Goal: Information Seeking & Learning: Learn about a topic

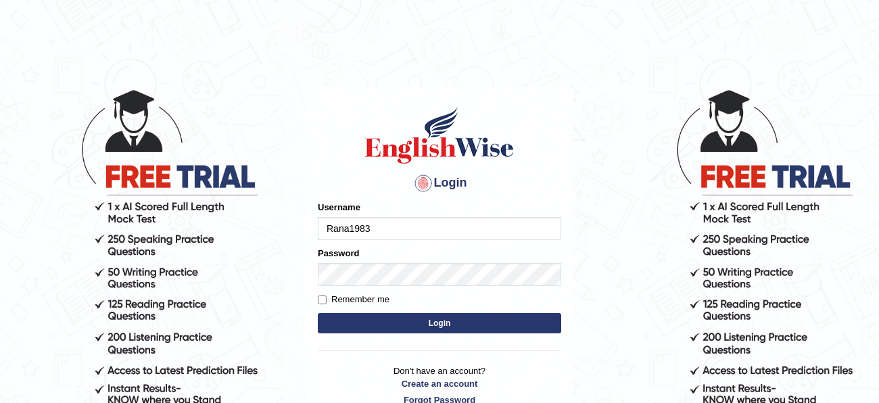
type input "Rana1983"
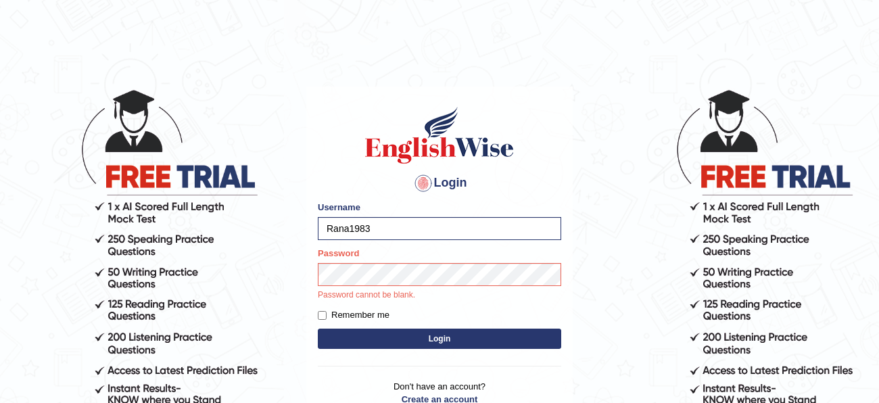
click at [451, 333] on button "Login" at bounding box center [439, 339] width 243 height 20
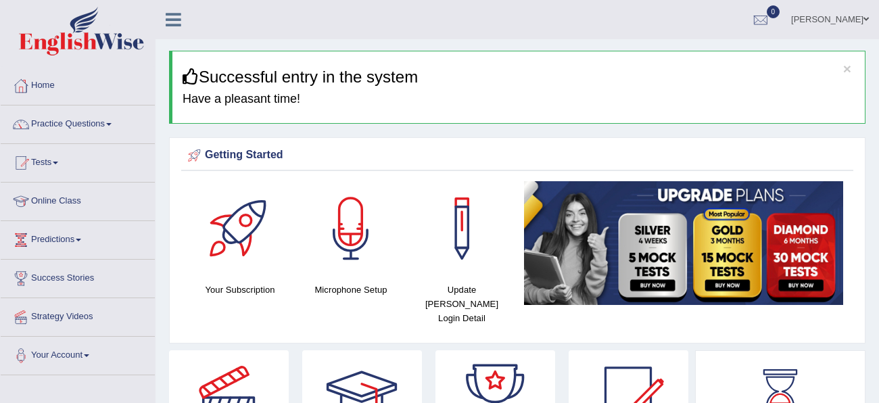
click at [76, 81] on link "Home" at bounding box center [78, 84] width 154 height 34
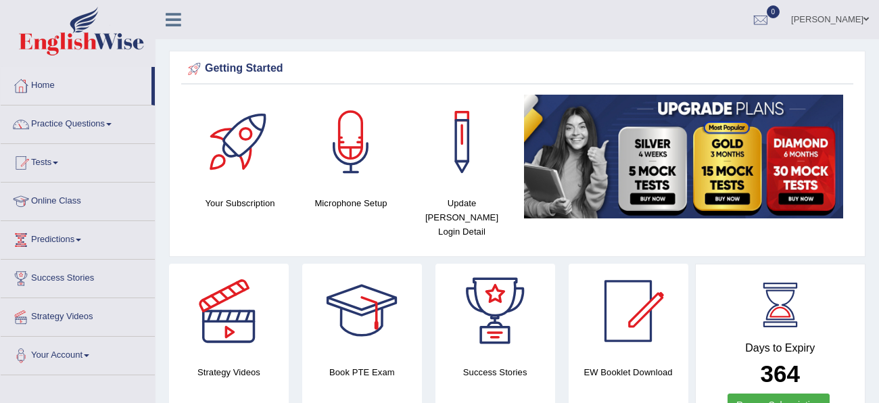
click at [346, 170] on div at bounding box center [351, 142] width 95 height 95
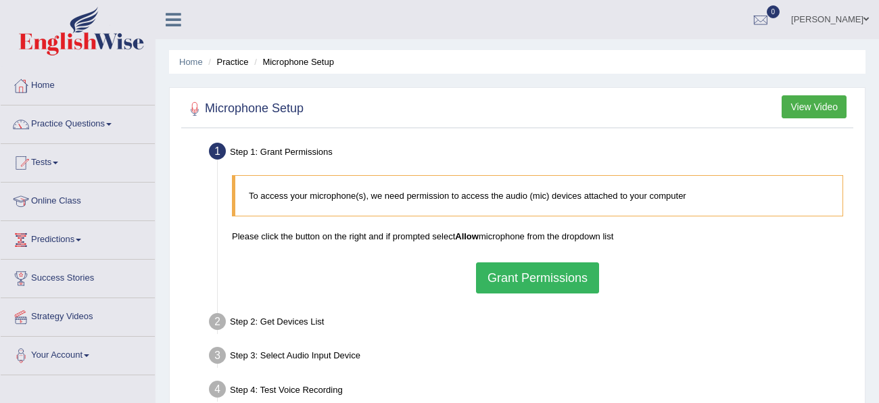
click at [542, 279] on button "Grant Permissions" at bounding box center [537, 277] width 123 height 31
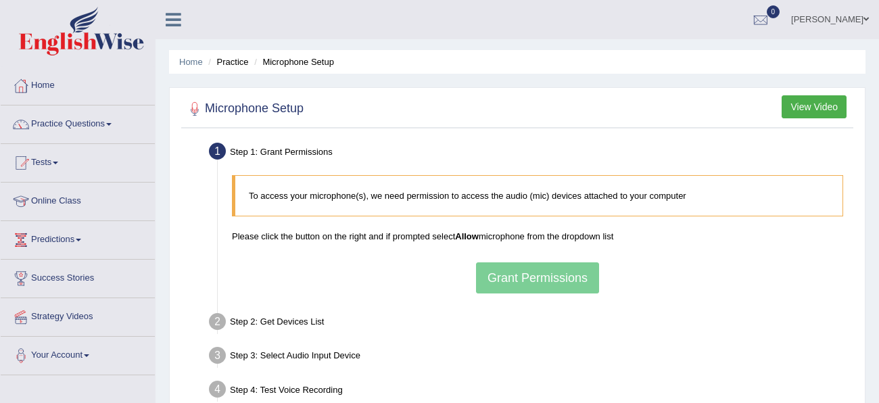
click at [542, 279] on div "To access your microphone(s), we need permission to access the audio (mic) devi…" at bounding box center [537, 234] width 625 height 132
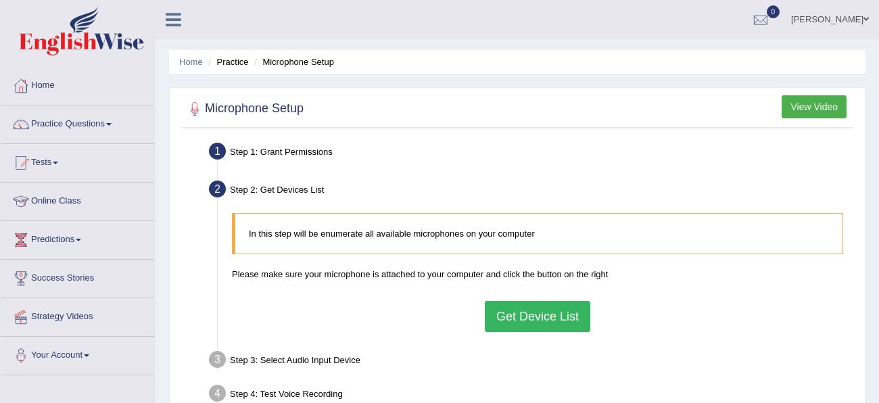
click at [511, 329] on button "Get Device List" at bounding box center [537, 316] width 105 height 31
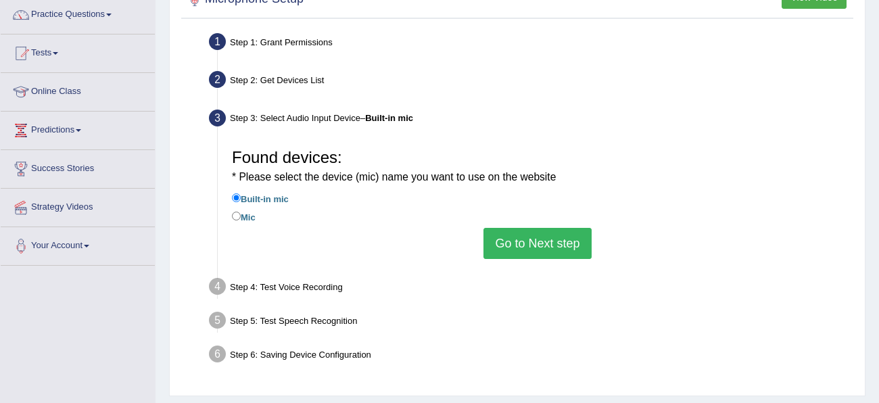
scroll to position [120, 0]
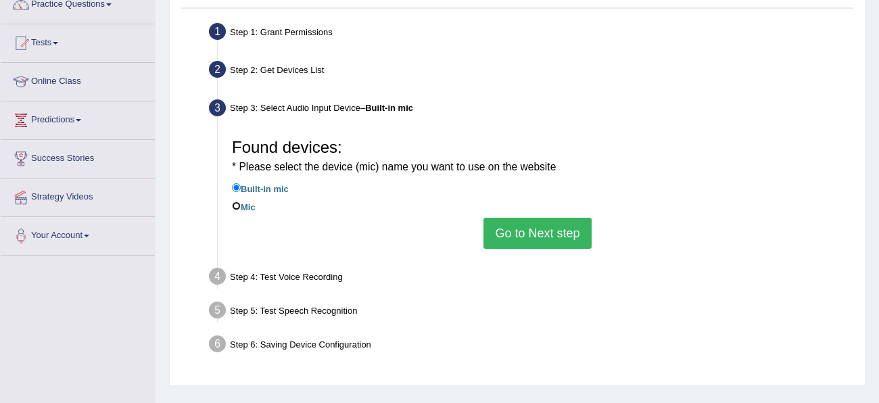
click at [239, 207] on input "Mic" at bounding box center [236, 206] width 9 height 9
radio input "true"
click at [496, 239] on button "Go to Next step" at bounding box center [537, 233] width 108 height 31
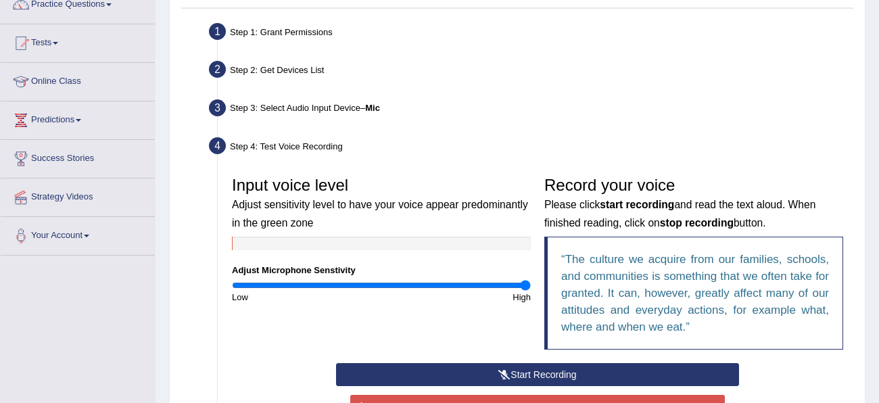
drag, startPoint x: 381, startPoint y: 284, endPoint x: 529, endPoint y: 296, distance: 148.6
click at [529, 291] on input "range" at bounding box center [381, 285] width 299 height 11
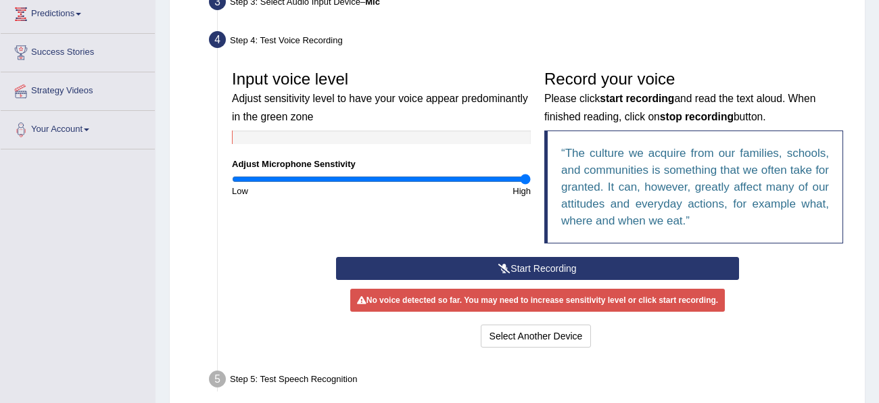
scroll to position [227, 0]
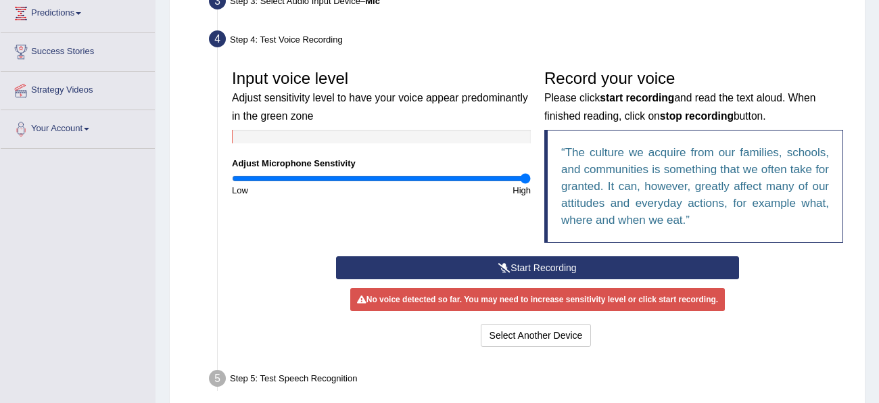
click at [514, 258] on button "Start Recording" at bounding box center [537, 267] width 403 height 23
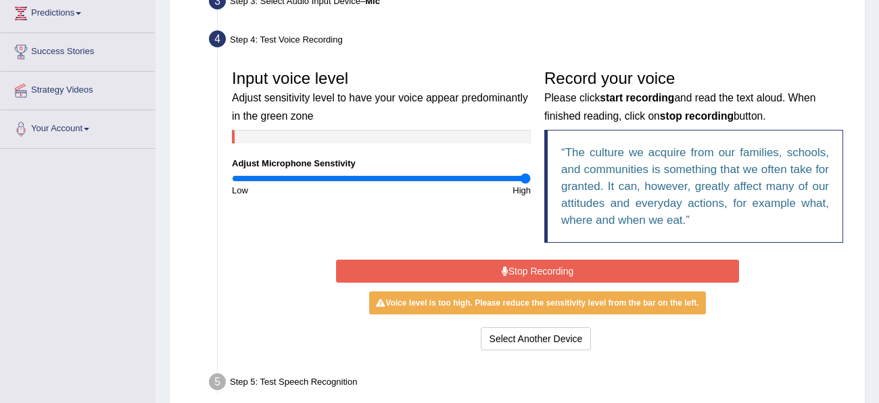
click at [515, 268] on button "Stop Recording" at bounding box center [537, 271] width 403 height 23
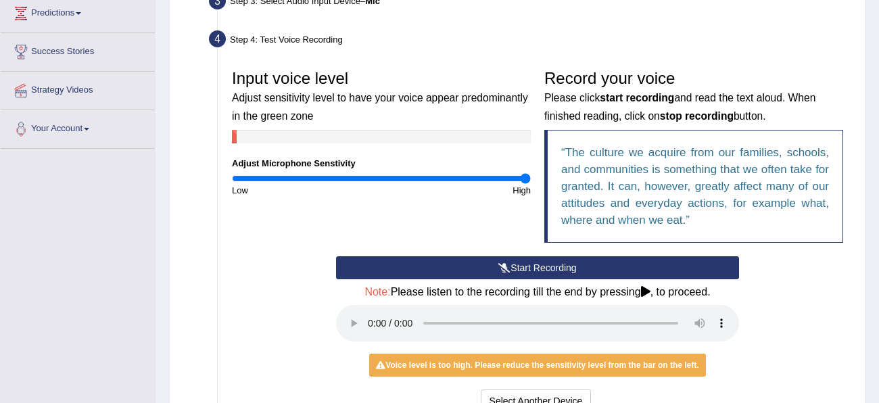
click at [645, 287] on icon at bounding box center [645, 291] width 9 height 11
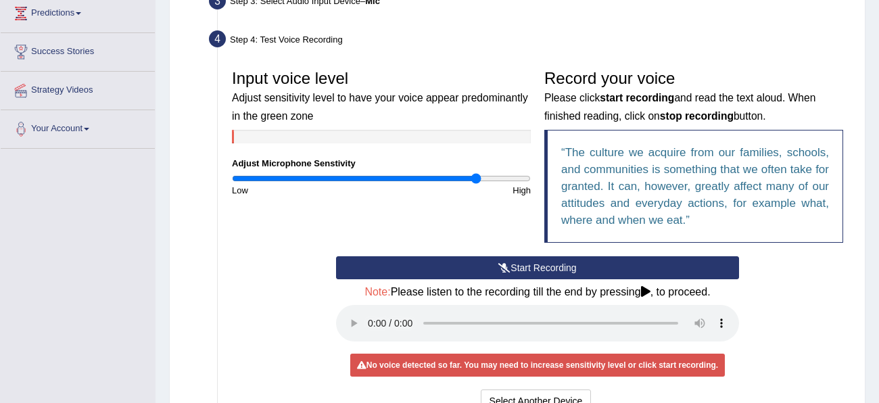
drag, startPoint x: 528, startPoint y: 178, endPoint x: 474, endPoint y: 176, distance: 54.1
click at [474, 176] on input "range" at bounding box center [381, 178] width 299 height 11
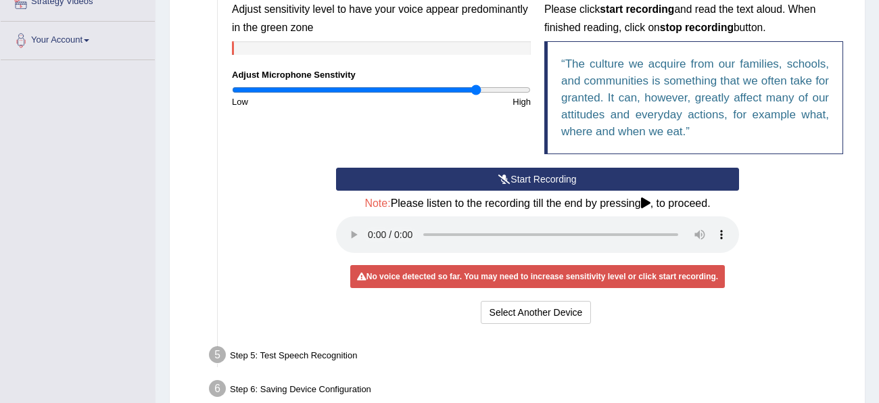
scroll to position [318, 0]
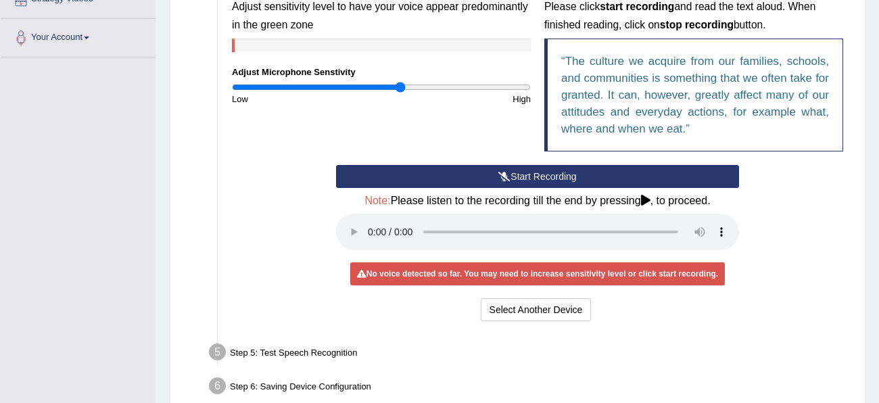
drag, startPoint x: 477, startPoint y: 89, endPoint x: 400, endPoint y: 91, distance: 77.1
click at [400, 91] on input "range" at bounding box center [381, 87] width 299 height 11
drag, startPoint x: 400, startPoint y: 91, endPoint x: 427, endPoint y: 93, distance: 27.1
type input "1.32"
click at [427, 93] on input "range" at bounding box center [381, 87] width 299 height 11
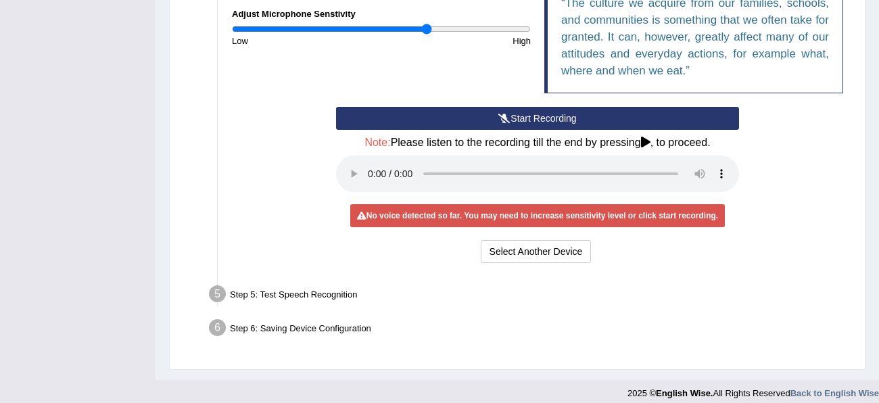
scroll to position [387, 0]
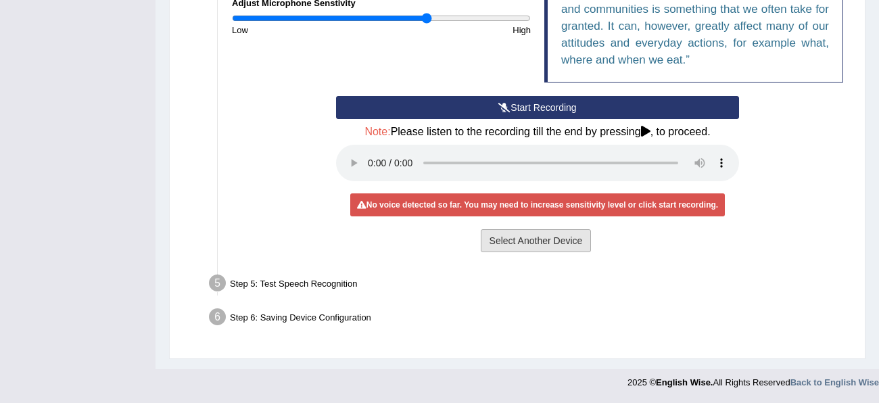
click at [541, 244] on button "Select Another Device" at bounding box center [536, 240] width 111 height 23
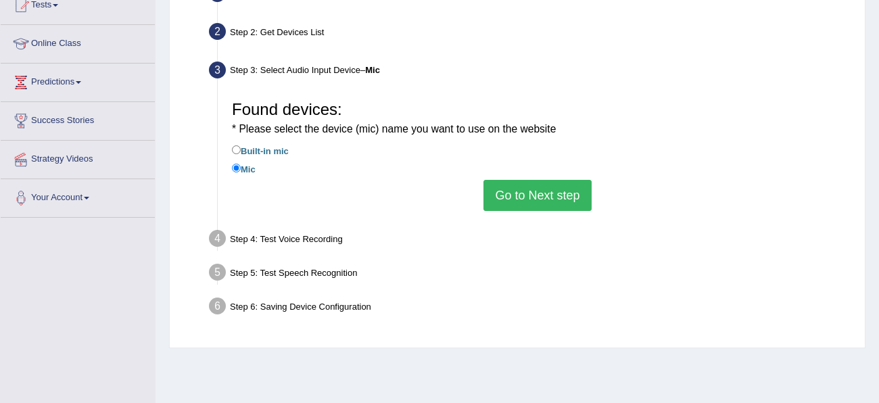
scroll to position [149, 0]
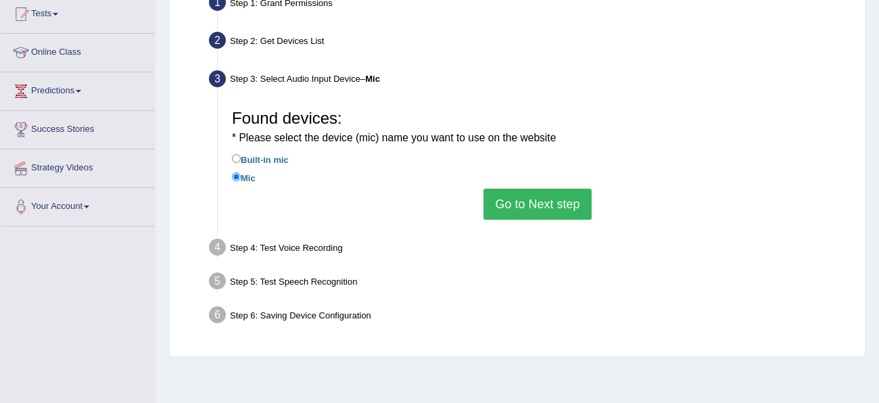
click at [241, 157] on label "Built-in mic" at bounding box center [260, 158] width 57 height 15
click at [241, 157] on input "Built-in mic" at bounding box center [236, 158] width 9 height 9
radio input "true"
click at [328, 247] on div "Step 4: Test Voice Recording" at bounding box center [531, 250] width 656 height 30
click at [507, 198] on button "Go to Next step" at bounding box center [537, 204] width 108 height 31
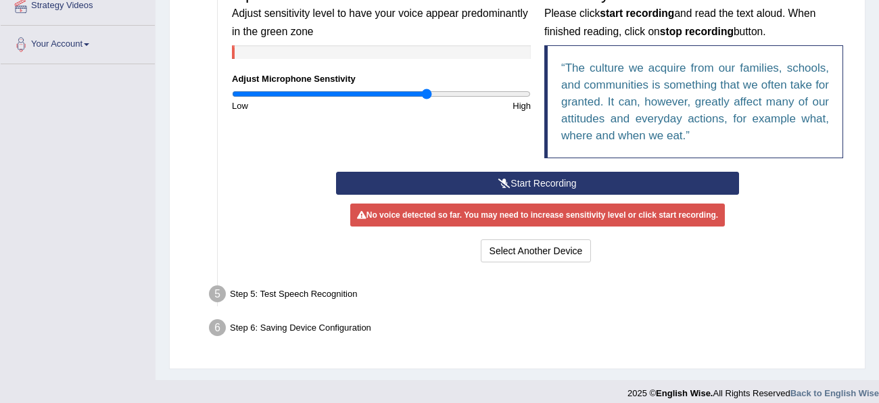
scroll to position [314, 0]
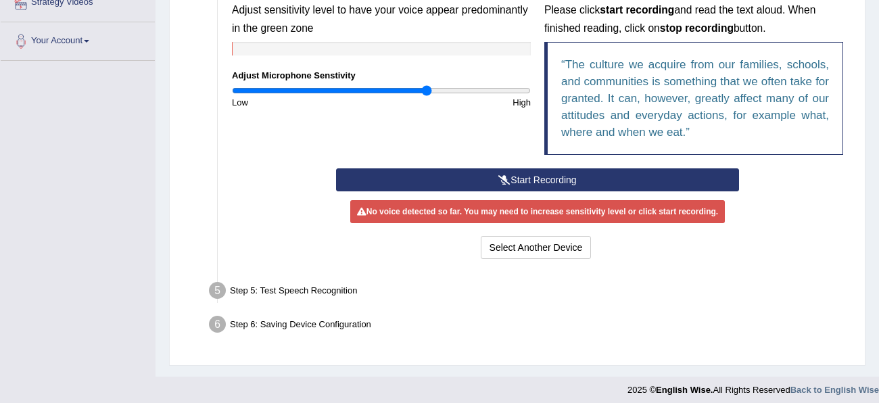
click at [516, 175] on button "Start Recording" at bounding box center [537, 179] width 403 height 23
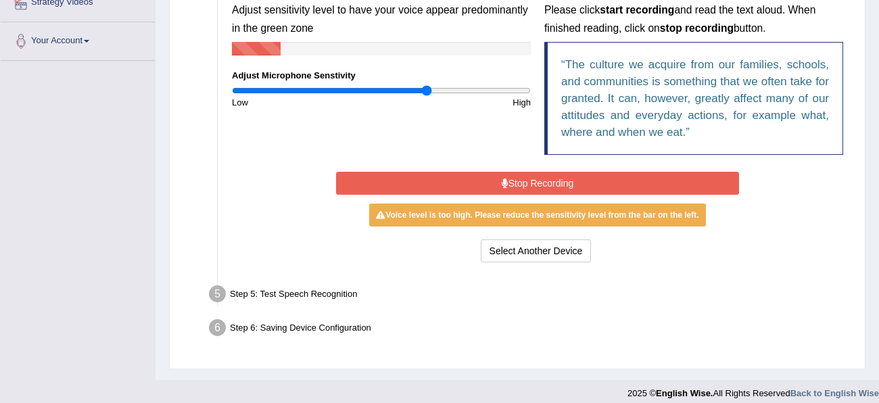
click at [516, 175] on button "Stop Recording" at bounding box center [537, 183] width 403 height 23
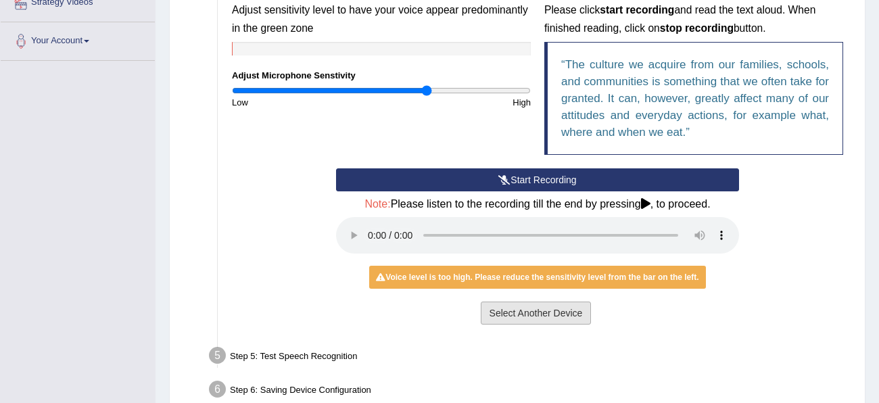
click at [497, 318] on button "Select Another Device" at bounding box center [536, 313] width 111 height 23
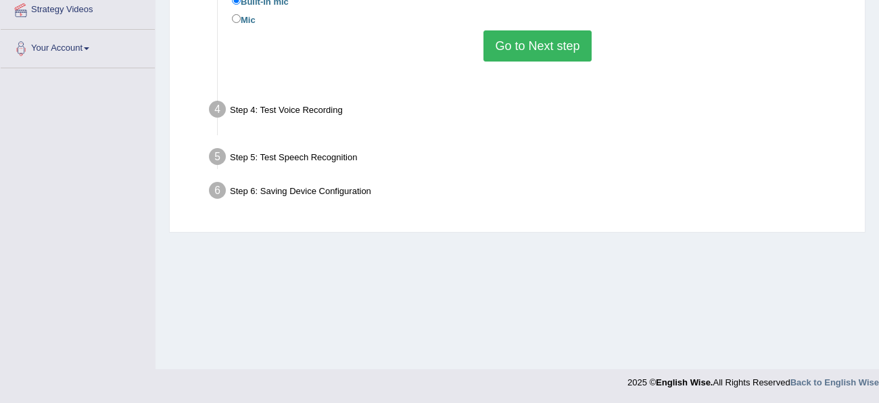
scroll to position [306, 0]
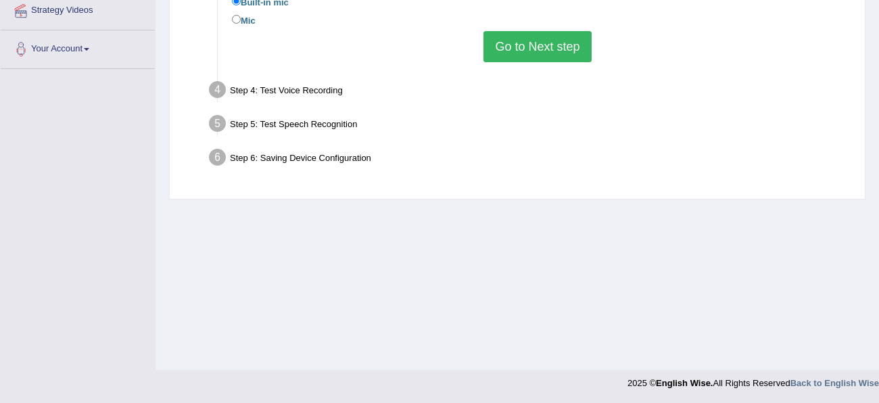
click at [551, 43] on button "Go to Next step" at bounding box center [537, 46] width 108 height 31
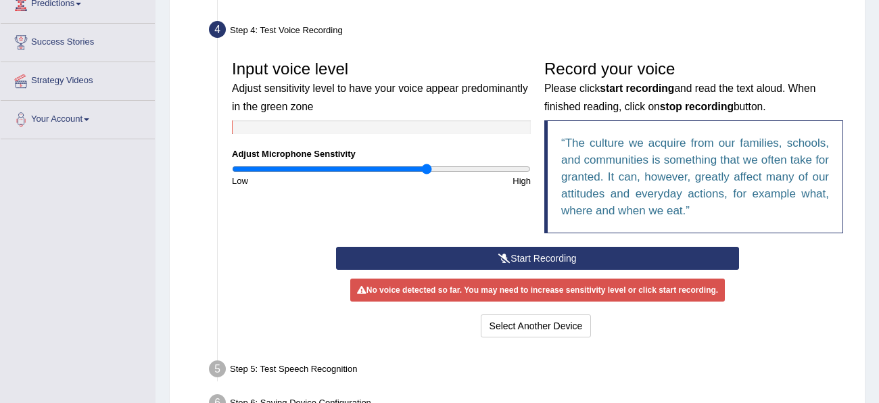
scroll to position [235, 0]
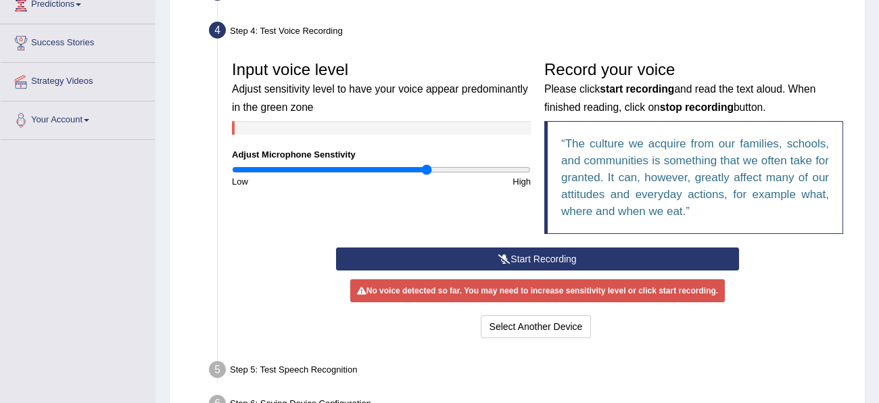
click at [450, 254] on button "Start Recording" at bounding box center [537, 258] width 403 height 23
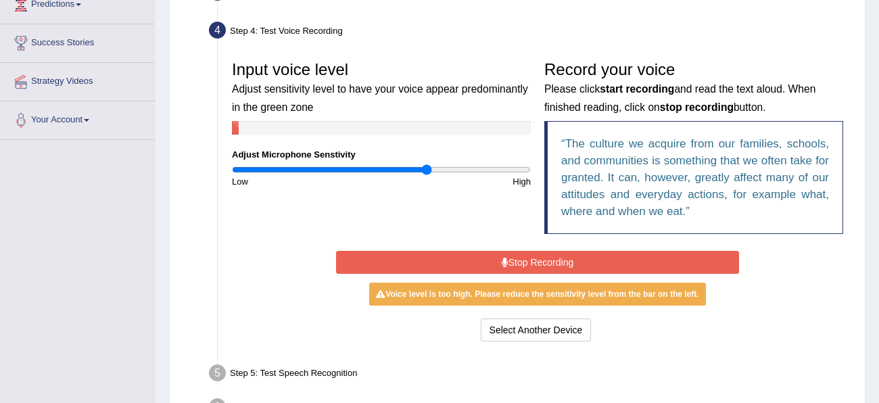
click at [450, 254] on button "Stop Recording" at bounding box center [537, 262] width 403 height 23
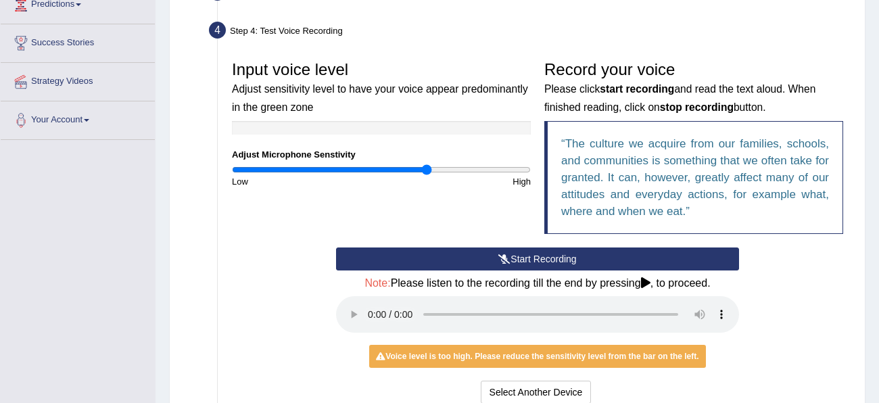
scroll to position [387, 0]
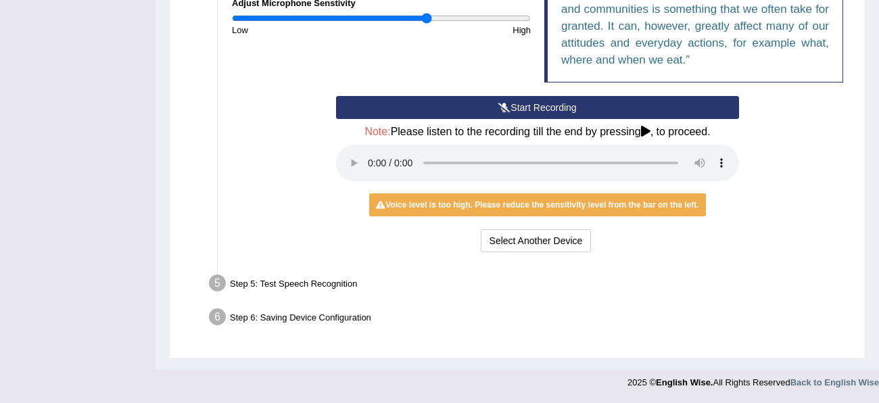
click at [240, 277] on div "Step 5: Test Speech Recognition" at bounding box center [531, 285] width 656 height 30
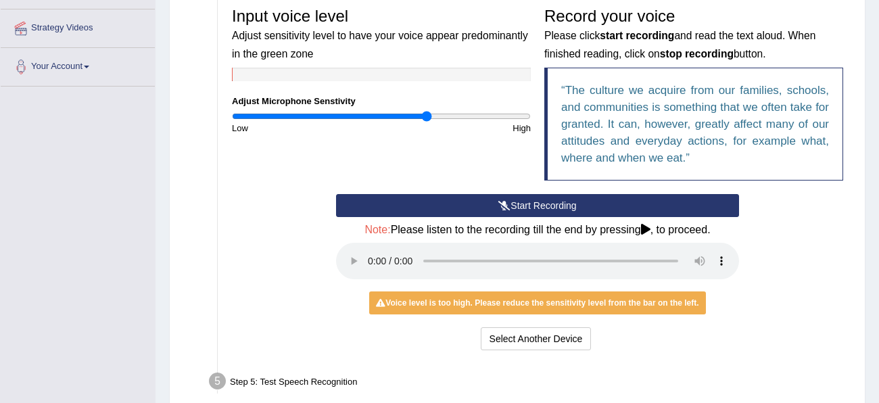
scroll to position [287, 0]
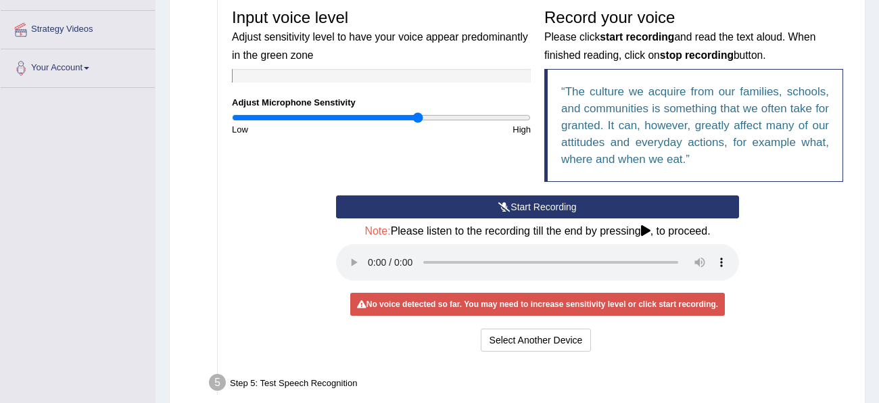
drag, startPoint x: 427, startPoint y: 117, endPoint x: 417, endPoint y: 116, distance: 10.8
click at [417, 116] on input "range" at bounding box center [381, 117] width 299 height 11
click at [774, 315] on div "Start Recording Stop Recording Note: Please listen to the recording till the en…" at bounding box center [537, 275] width 625 height 160
click at [579, 331] on button "Select Another Device" at bounding box center [536, 340] width 111 height 23
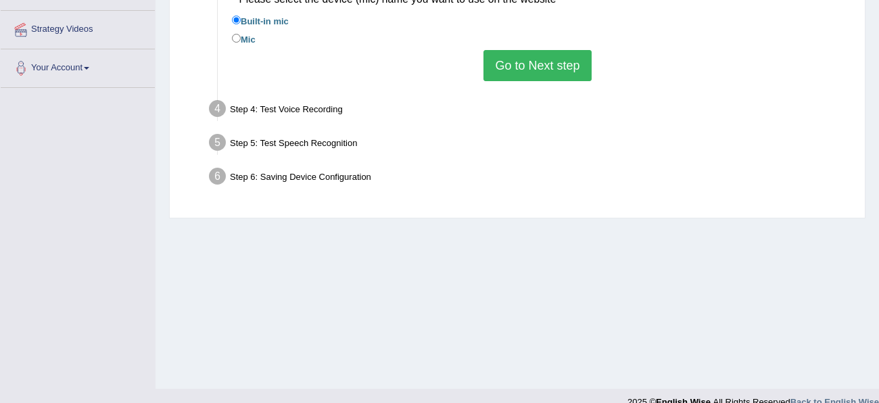
scroll to position [289, 0]
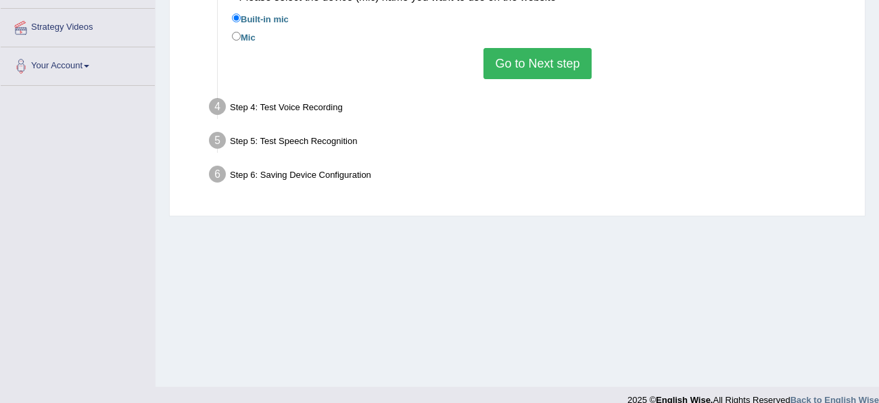
click at [548, 66] on button "Go to Next step" at bounding box center [537, 63] width 108 height 31
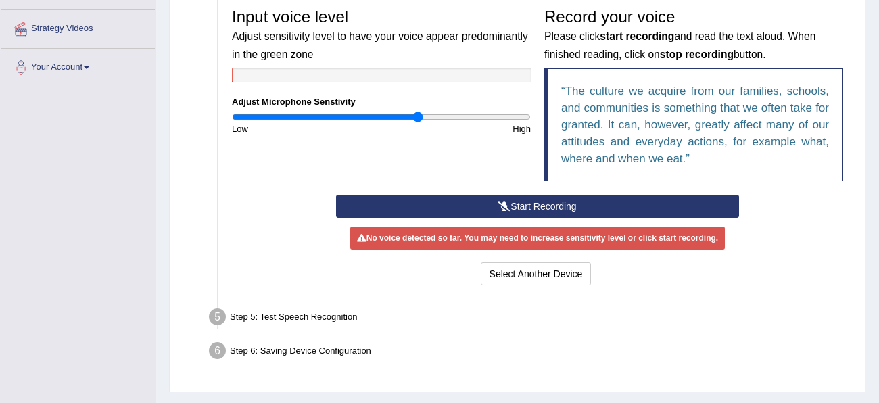
scroll to position [289, 0]
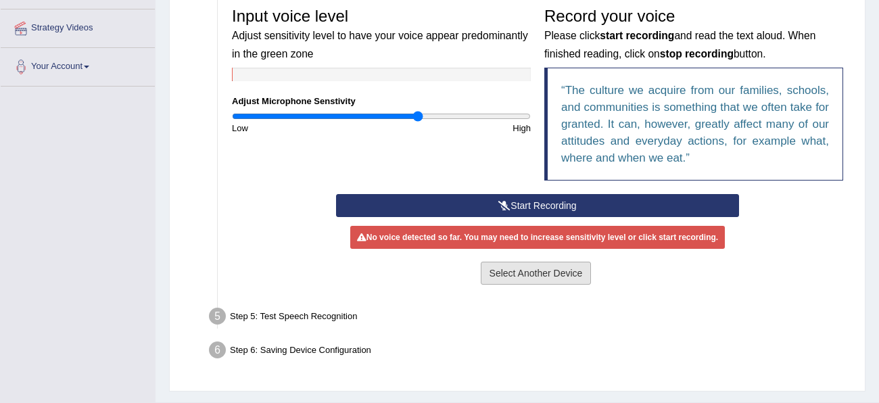
click at [506, 270] on button "Select Another Device" at bounding box center [536, 273] width 111 height 23
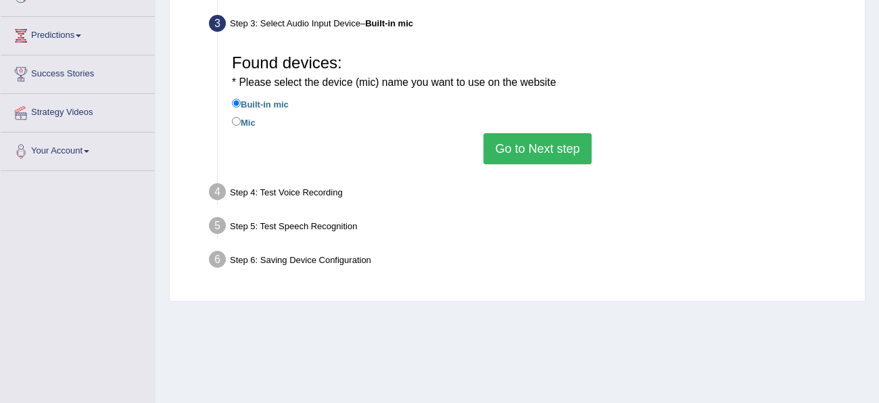
scroll to position [202, 0]
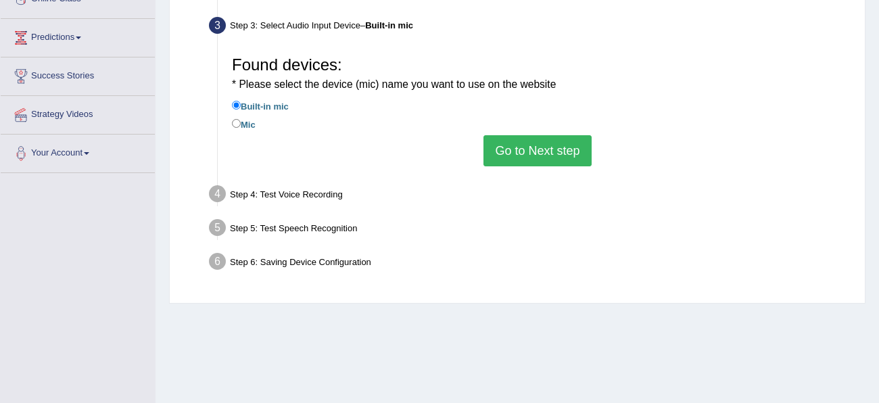
click at [252, 109] on label "Built-in mic" at bounding box center [260, 105] width 57 height 15
click at [241, 109] on input "Built-in mic" at bounding box center [236, 105] width 9 height 9
click at [239, 103] on input "Built-in mic" at bounding box center [236, 105] width 9 height 9
click at [540, 145] on button "Go to Next step" at bounding box center [537, 150] width 108 height 31
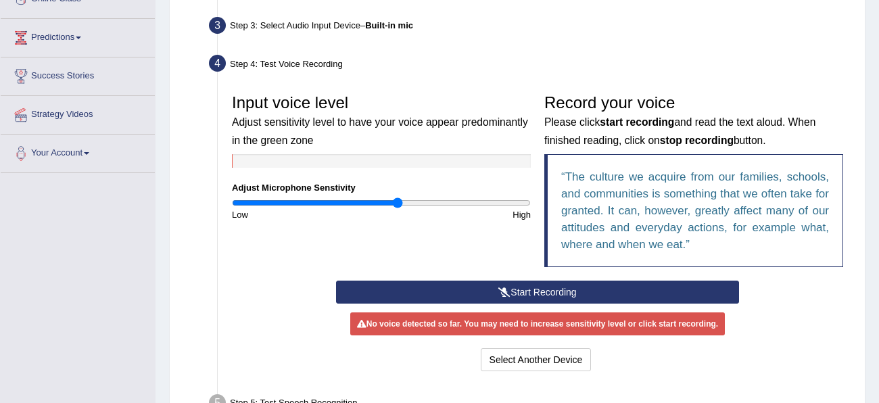
drag, startPoint x: 415, startPoint y: 200, endPoint x: 396, endPoint y: 203, distance: 18.5
click at [396, 203] on input "range" at bounding box center [381, 202] width 299 height 11
click at [538, 295] on button "Start Recording" at bounding box center [537, 292] width 403 height 23
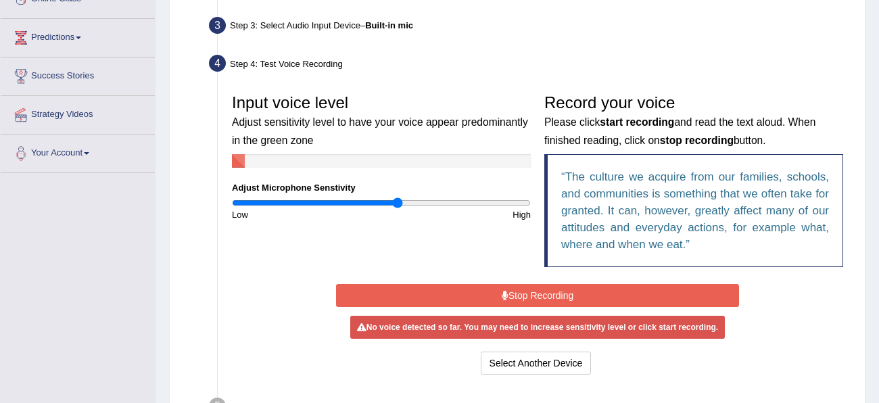
click at [538, 295] on button "Stop Recording" at bounding box center [537, 295] width 403 height 23
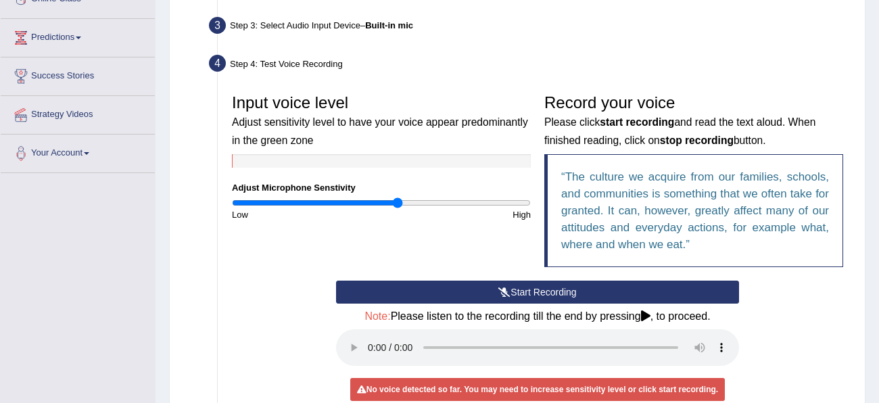
click at [525, 288] on button "Start Recording" at bounding box center [537, 292] width 403 height 23
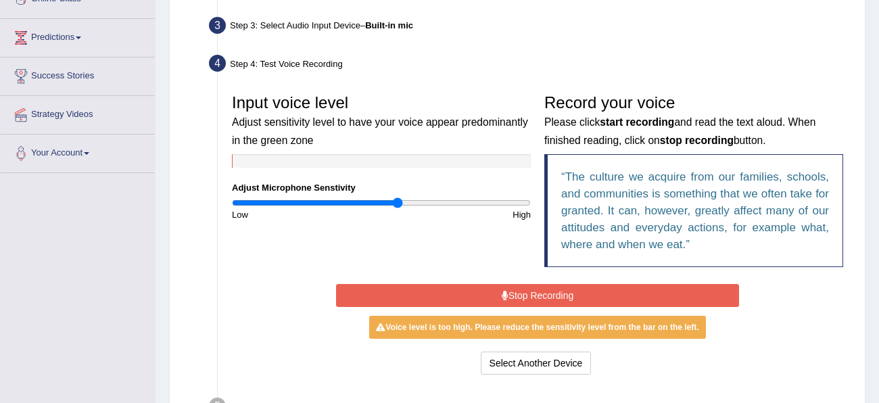
click at [525, 288] on button "Stop Recording" at bounding box center [537, 295] width 403 height 23
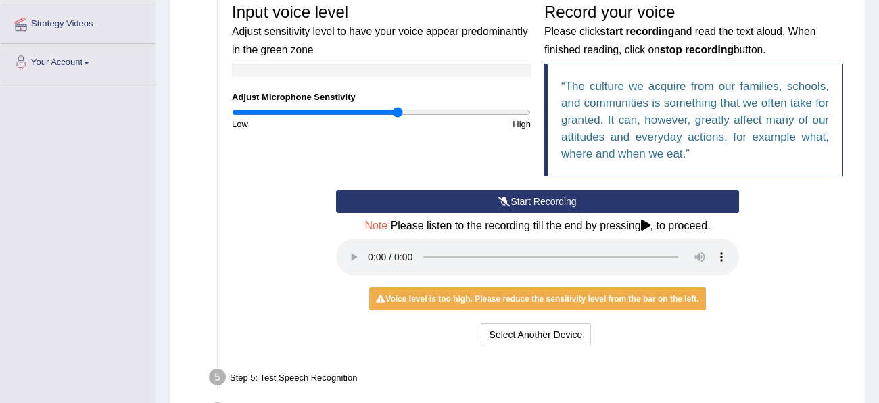
scroll to position [296, 0]
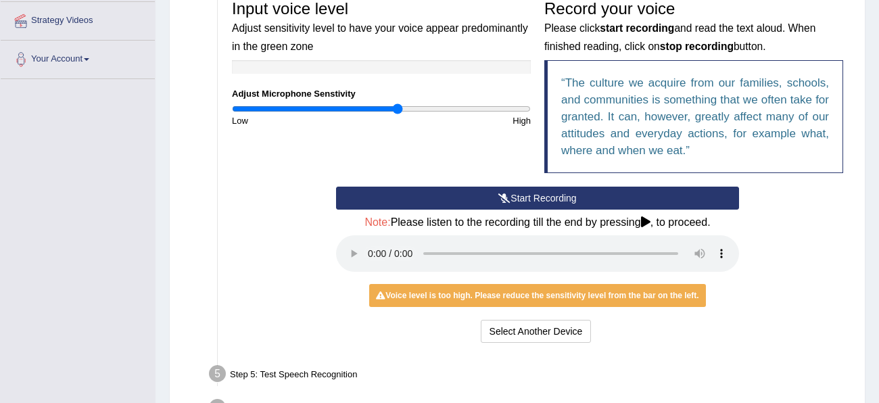
click at [832, 276] on div "Start Recording Stop Recording Note: Please listen to the recording till the en…" at bounding box center [537, 267] width 625 height 160
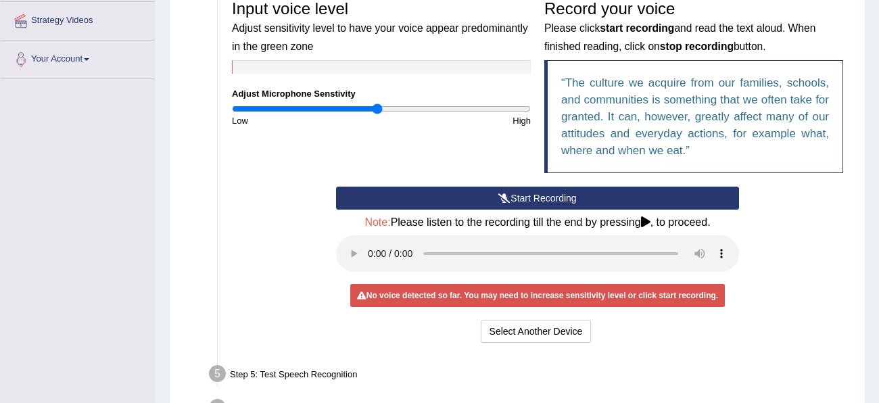
drag, startPoint x: 398, startPoint y: 110, endPoint x: 377, endPoint y: 109, distance: 21.6
type input "0.98"
click at [377, 109] on input "range" at bounding box center [381, 108] width 299 height 11
click at [327, 234] on div "Start Recording Stop Recording Note: Please listen to the recording till the en…" at bounding box center [537, 267] width 625 height 160
click at [402, 290] on div "No voice detected so far. You may need to increase sensitivity level or click s…" at bounding box center [537, 295] width 375 height 23
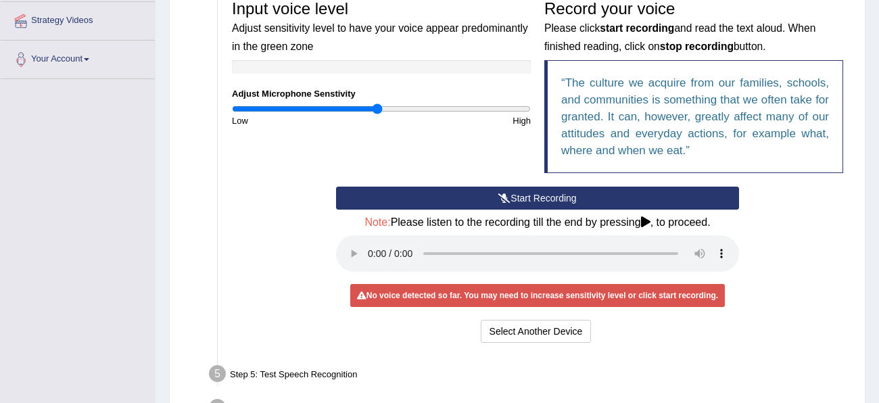
click at [650, 219] on icon at bounding box center [645, 221] width 9 height 11
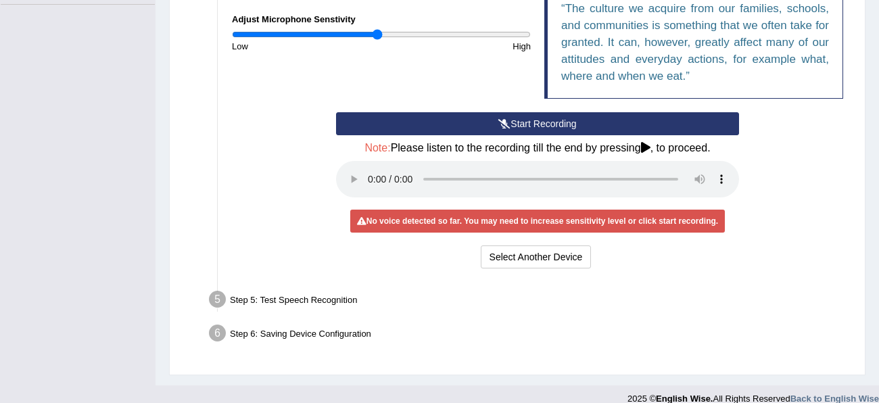
scroll to position [372, 0]
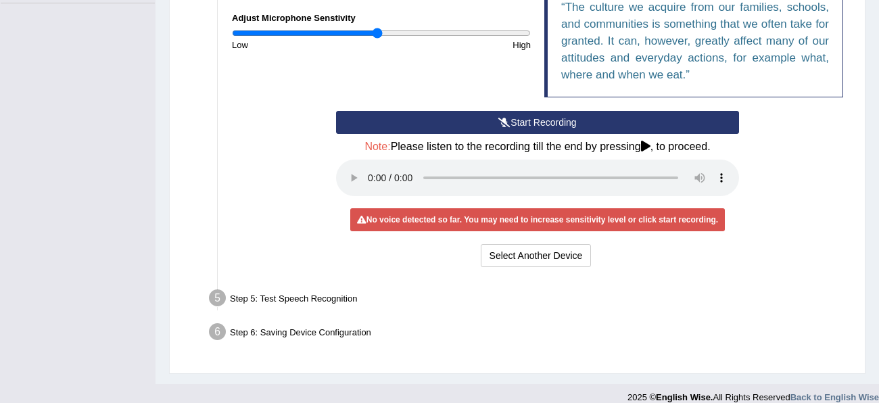
click at [655, 222] on div "No voice detected so far. You may need to increase sensitivity level or click s…" at bounding box center [537, 219] width 375 height 23
click at [310, 276] on div "Input voice level Adjust sensitivity level to have your voice appear predominan…" at bounding box center [537, 94] width 625 height 366
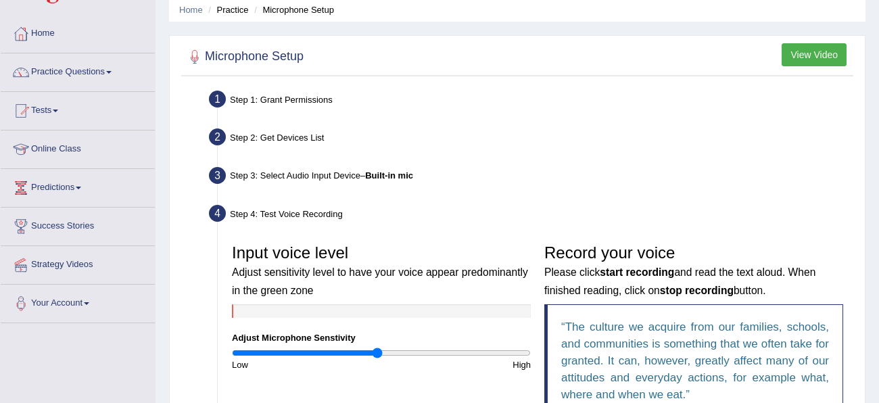
scroll to position [0, 0]
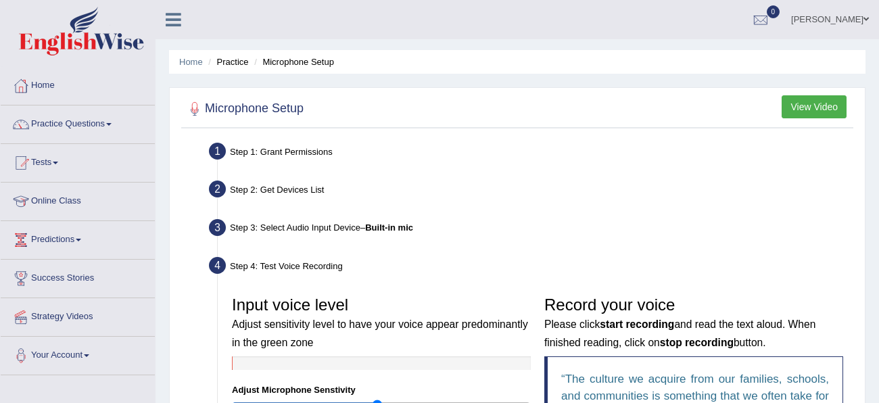
click at [822, 107] on button "View Video" at bounding box center [814, 106] width 65 height 23
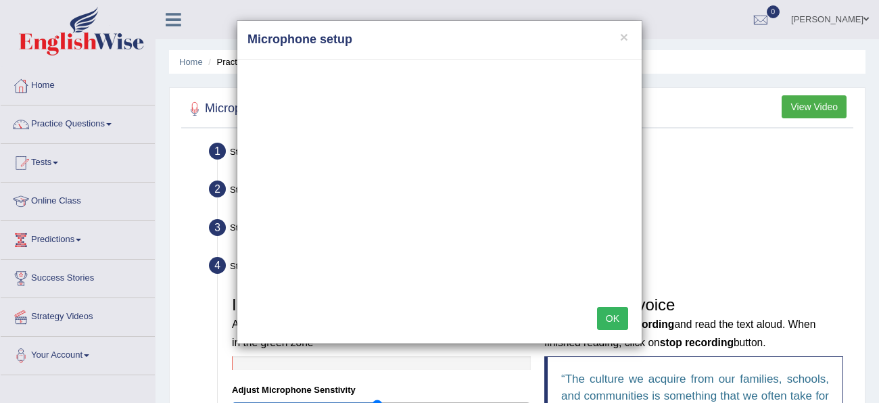
click at [84, 349] on div "× Microphone setup OK" at bounding box center [439, 201] width 879 height 403
click at [89, 356] on div "× Microphone setup OK" at bounding box center [439, 201] width 879 height 403
click at [616, 323] on button "OK" at bounding box center [612, 318] width 31 height 23
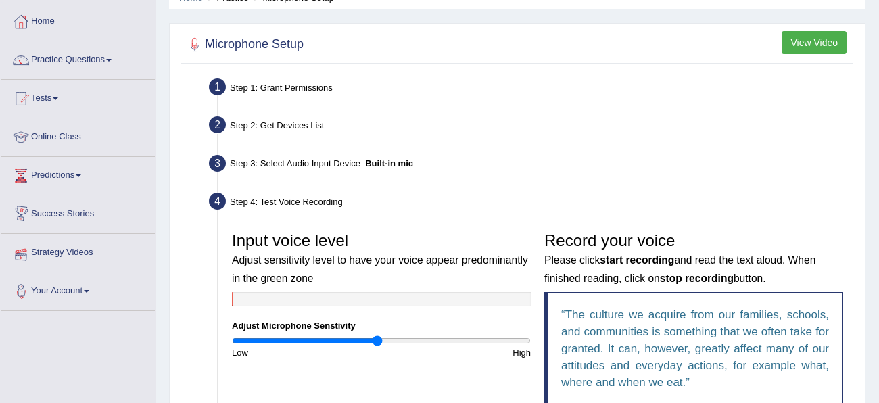
scroll to position [65, 0]
click at [99, 289] on link "Your Account" at bounding box center [78, 289] width 154 height 34
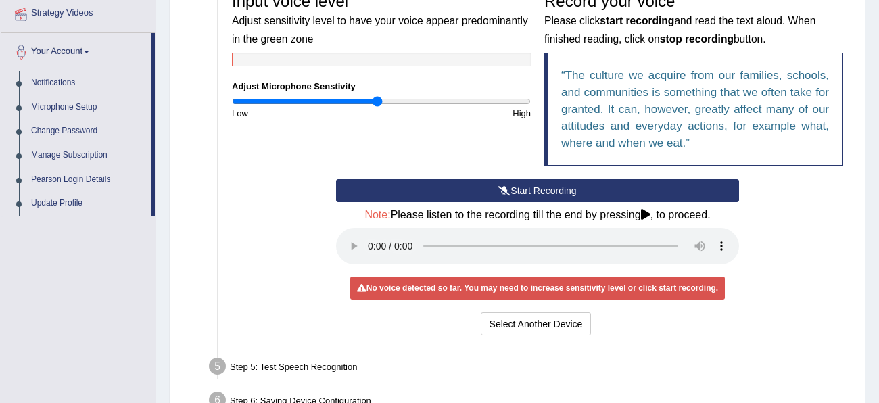
scroll to position [304, 0]
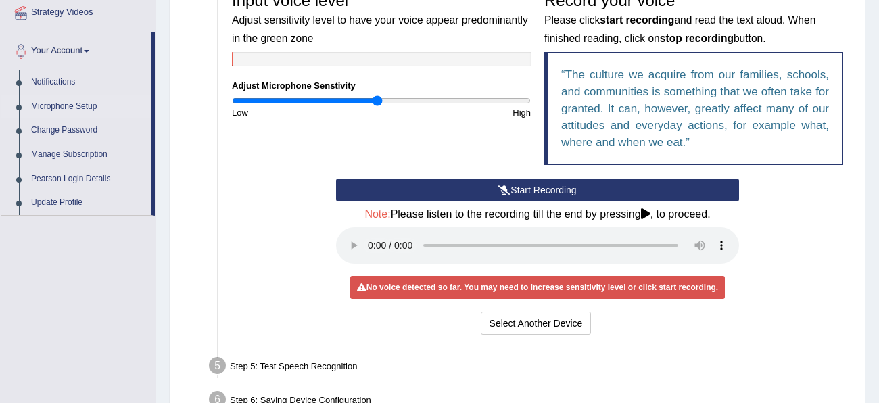
click at [64, 102] on link "Microphone Setup" at bounding box center [88, 107] width 126 height 24
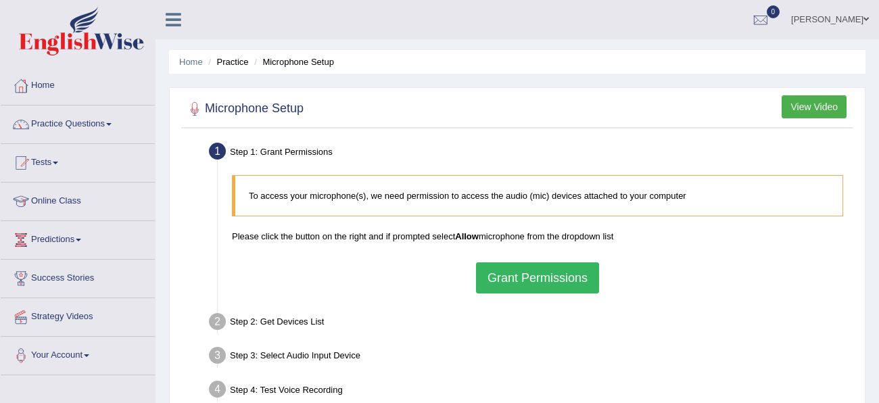
click at [538, 284] on button "Grant Permissions" at bounding box center [537, 277] width 123 height 31
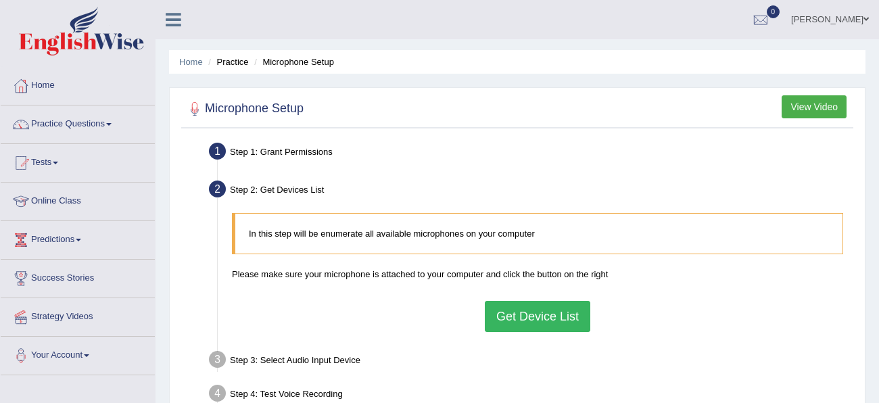
click at [548, 316] on button "Get Device List" at bounding box center [537, 316] width 105 height 31
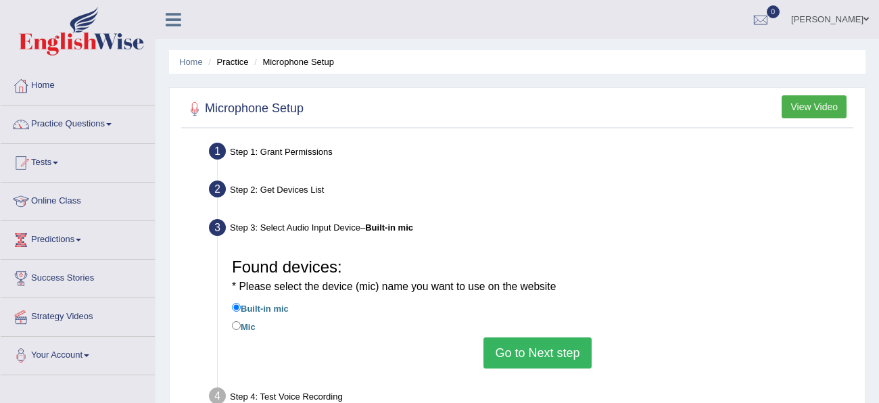
click at [273, 310] on label "Built-in mic" at bounding box center [260, 307] width 57 height 15
click at [241, 310] on input "Built-in mic" at bounding box center [236, 307] width 9 height 9
click at [521, 348] on button "Go to Next step" at bounding box center [537, 352] width 108 height 31
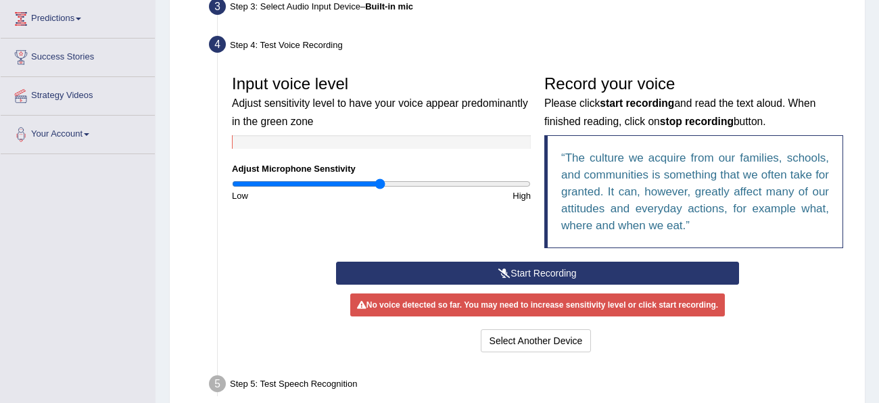
scroll to position [222, 0]
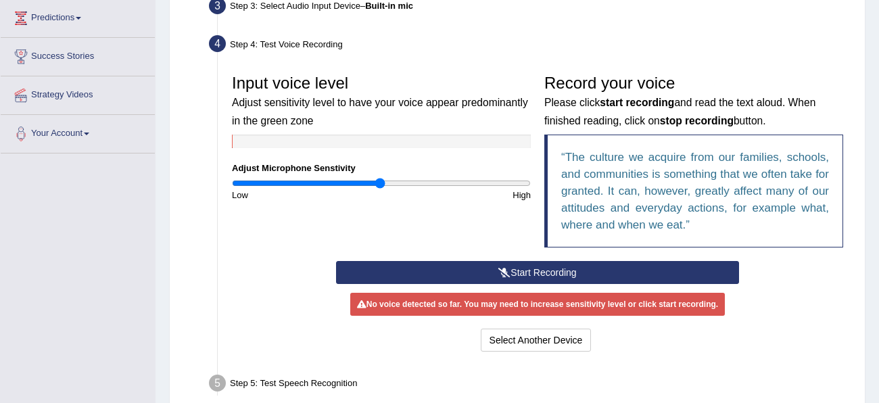
click at [498, 270] on icon at bounding box center [504, 272] width 12 height 9
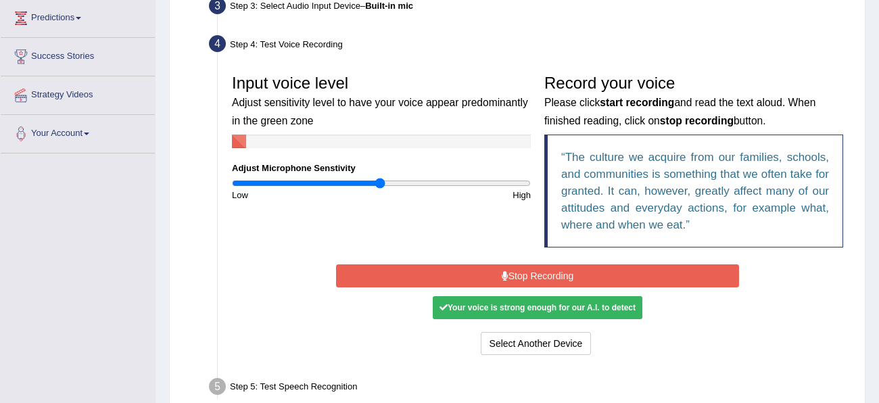
click at [498, 270] on button "Stop Recording" at bounding box center [537, 275] width 403 height 23
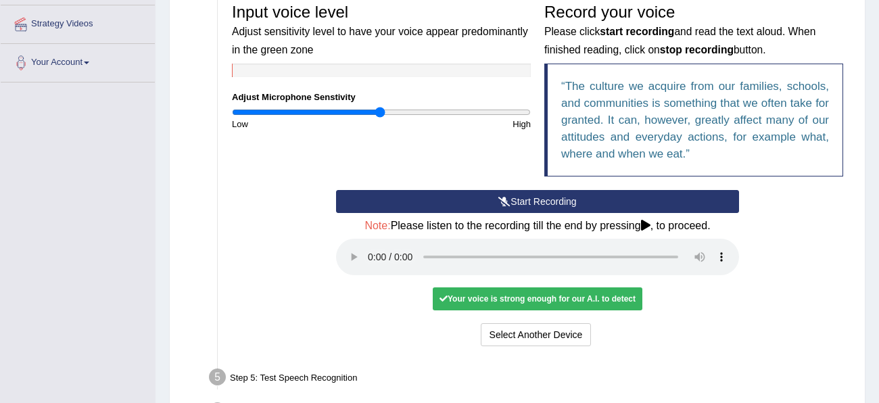
scroll to position [294, 0]
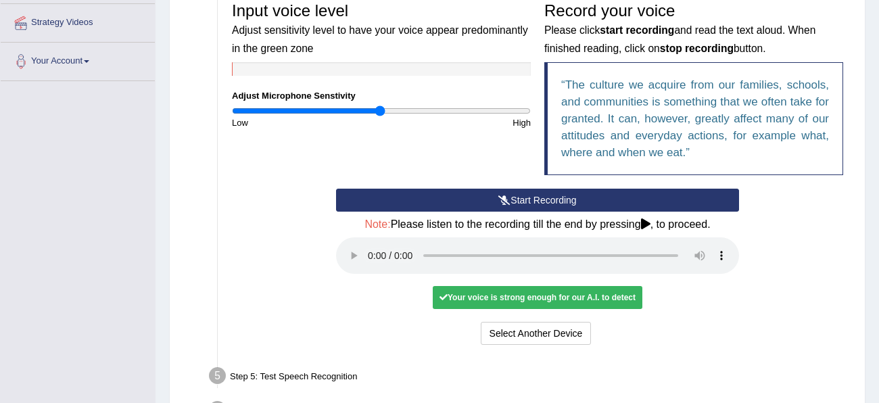
click at [595, 292] on div "Your voice is strong enough for our A.I. to detect" at bounding box center [538, 297] width 210 height 23
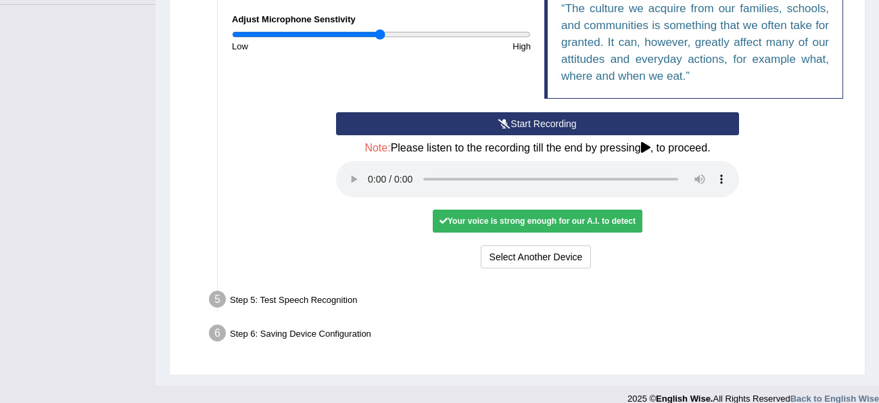
scroll to position [387, 0]
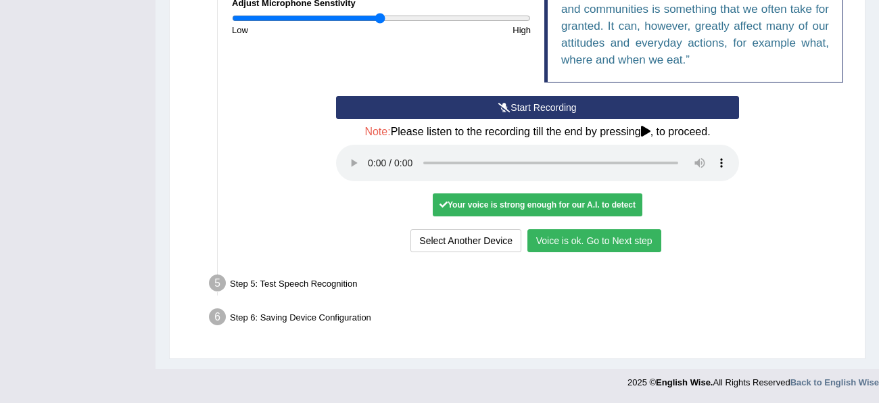
click at [619, 243] on button "Voice is ok. Go to Next step" at bounding box center [594, 240] width 134 height 23
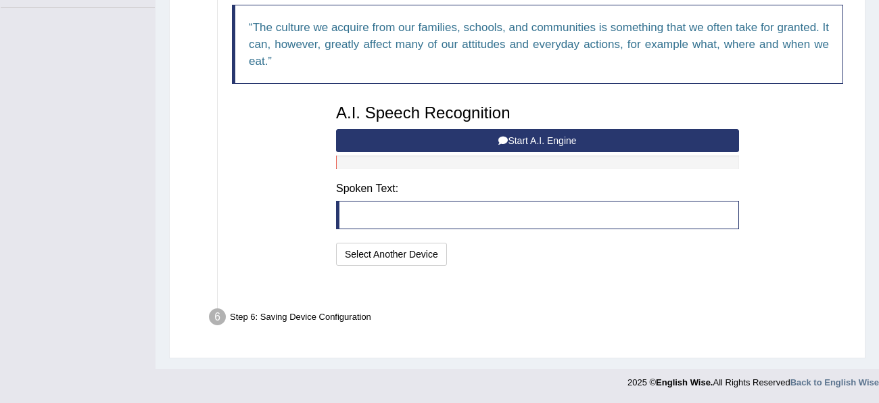
scroll to position [333, 0]
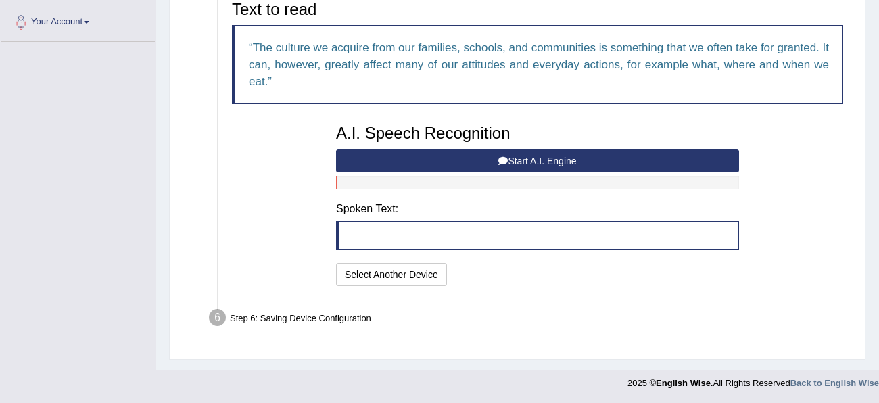
click at [588, 161] on button "Start A.I. Engine" at bounding box center [537, 160] width 403 height 23
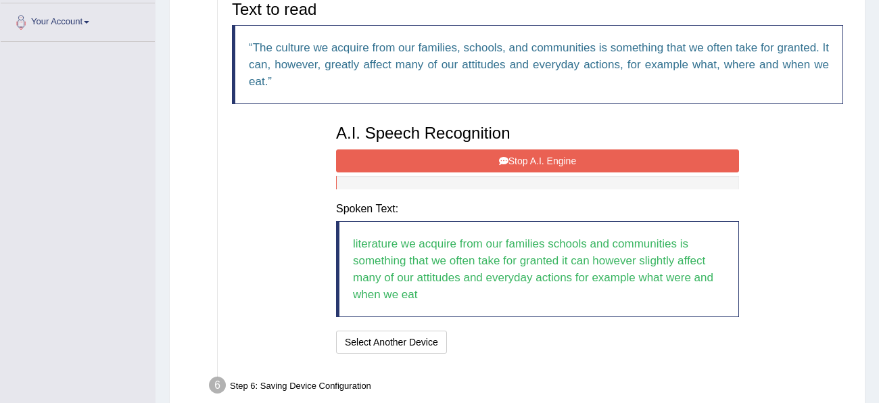
click at [588, 161] on button "Stop A.I. Engine" at bounding box center [537, 160] width 403 height 23
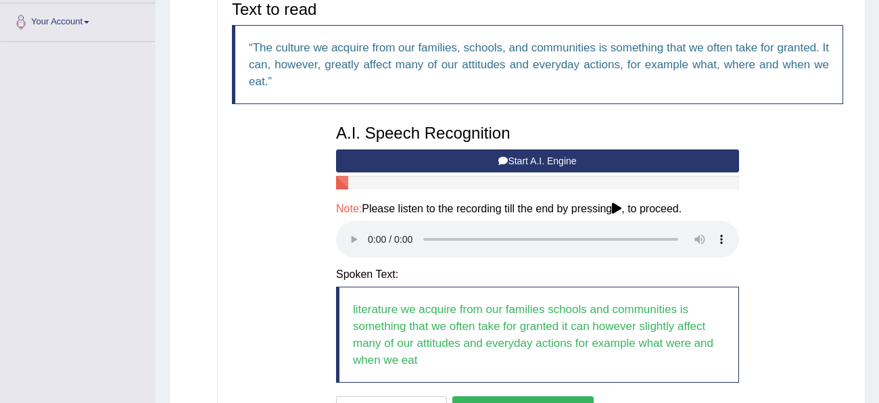
scroll to position [467, 0]
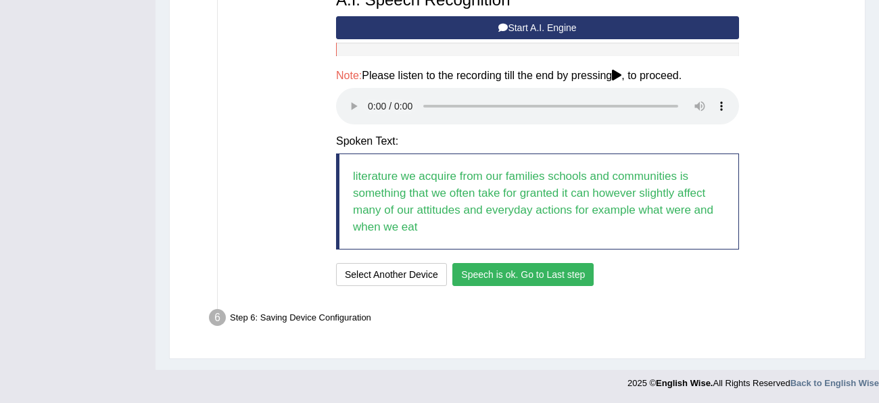
click at [482, 279] on button "Speech is ok. Go to Last step" at bounding box center [522, 274] width 141 height 23
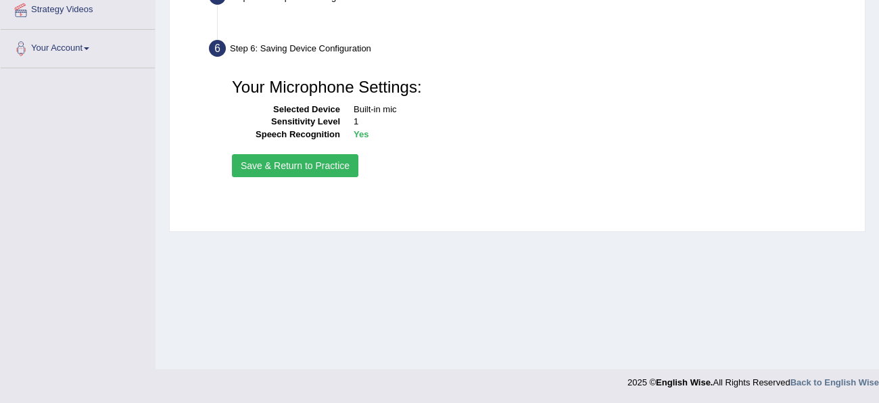
scroll to position [306, 0]
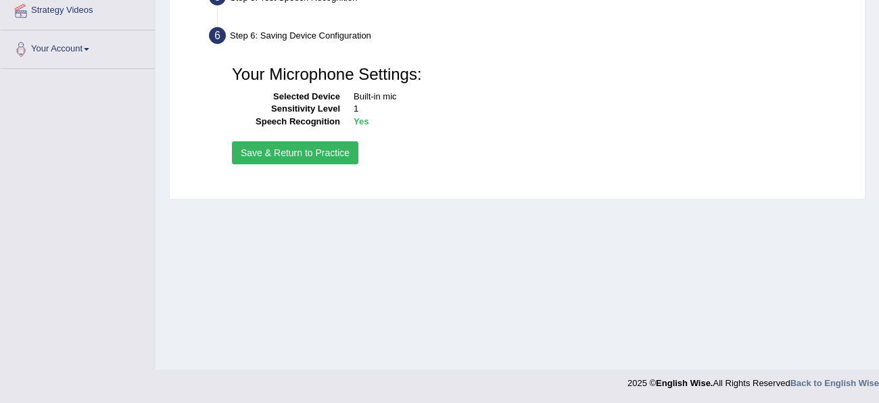
click at [342, 157] on button "Save & Return to Practice" at bounding box center [295, 152] width 126 height 23
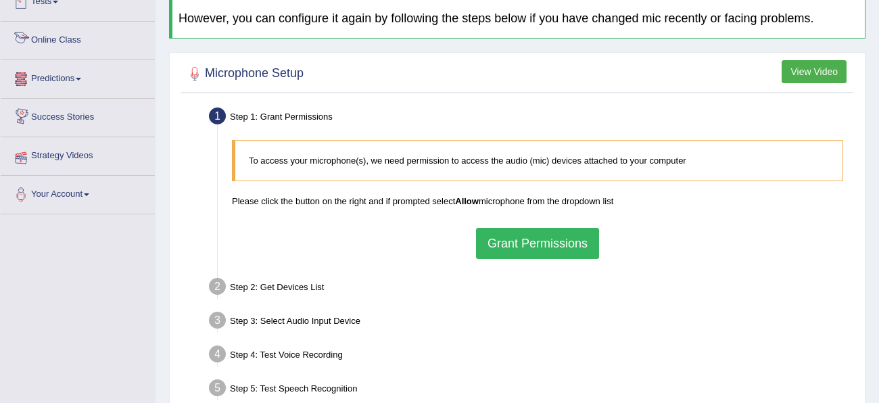
scroll to position [162, 0]
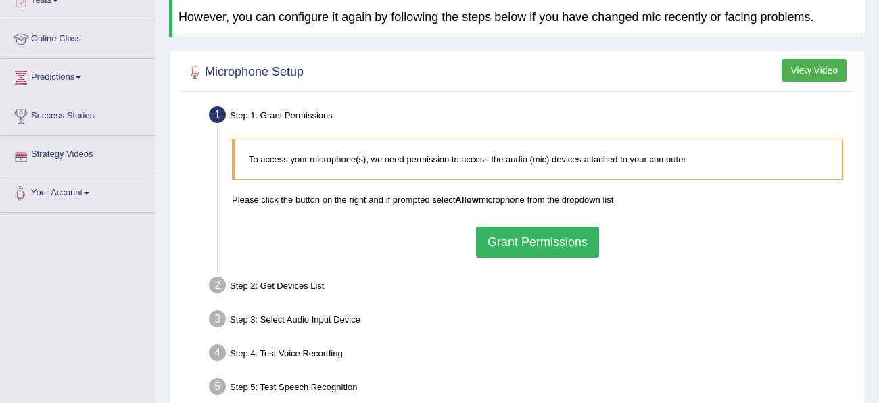
click at [86, 194] on link "Your Account" at bounding box center [78, 191] width 154 height 34
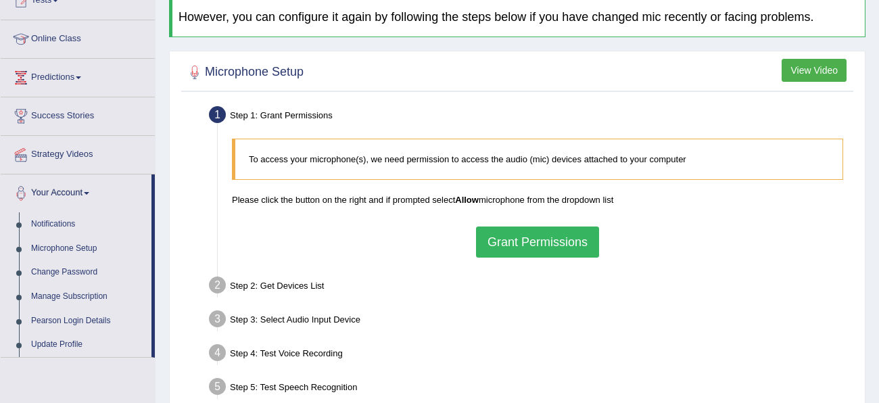
scroll to position [0, 0]
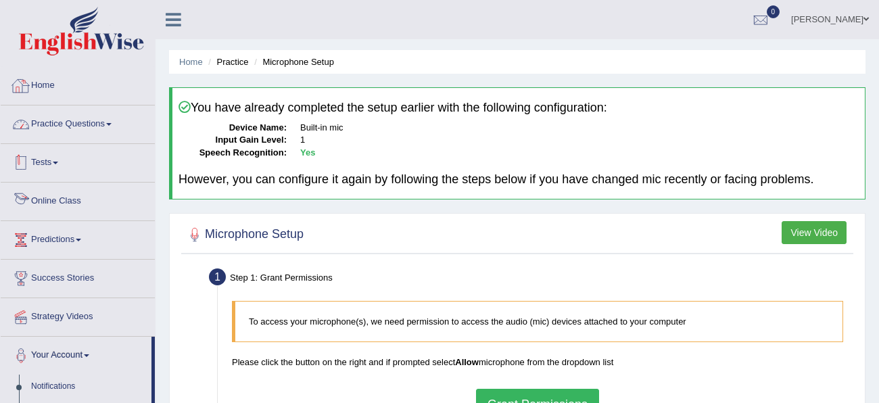
click at [60, 76] on link "Home" at bounding box center [78, 84] width 154 height 34
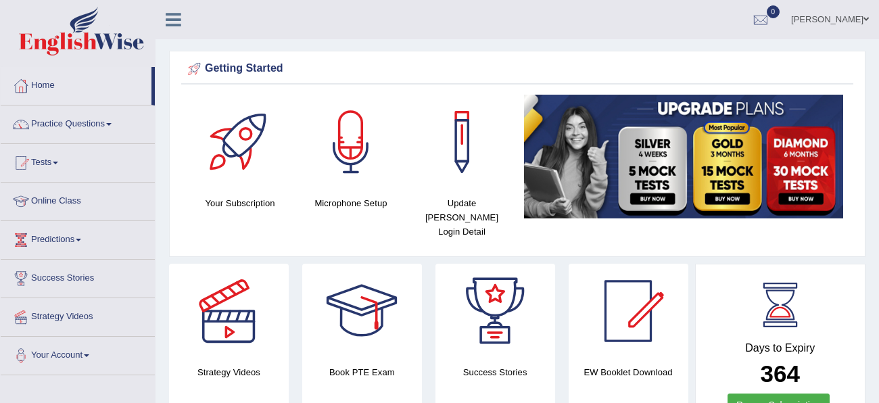
click at [60, 76] on link "Home" at bounding box center [76, 84] width 151 height 34
click at [82, 356] on link "Your Account" at bounding box center [78, 354] width 154 height 34
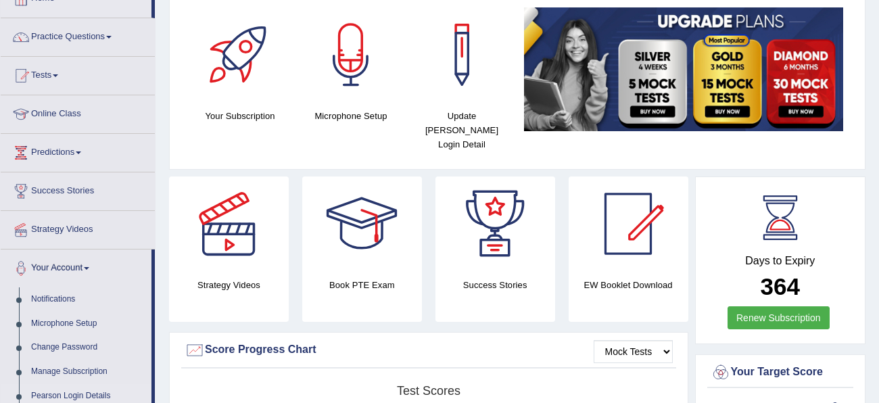
scroll to position [85, 0]
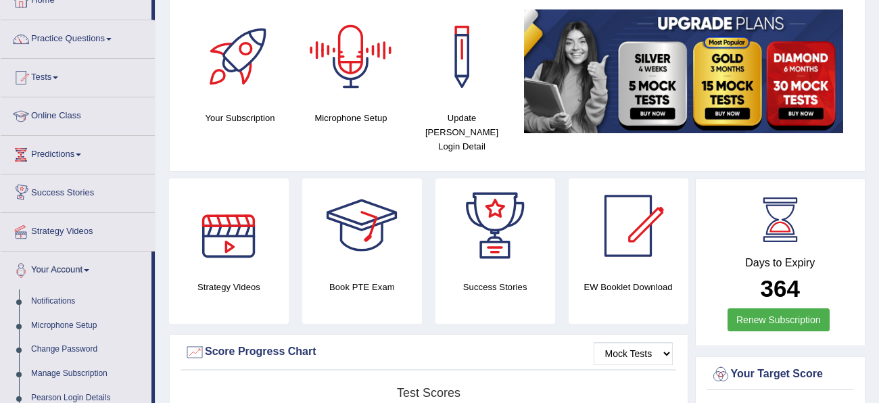
click at [346, 41] on div at bounding box center [351, 56] width 95 height 95
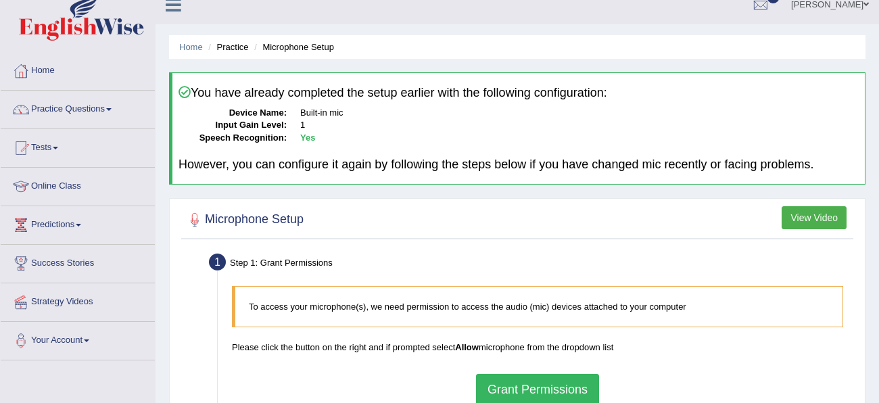
click at [112, 105] on link "Practice Questions" at bounding box center [78, 108] width 154 height 34
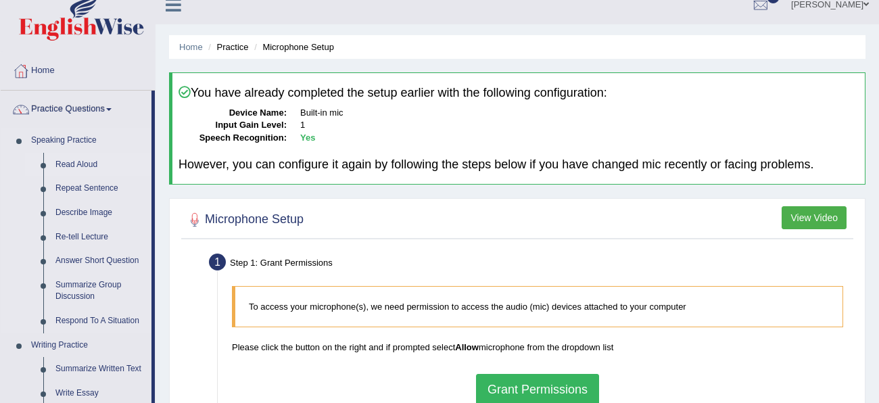
click at [83, 162] on link "Read Aloud" at bounding box center [100, 165] width 102 height 24
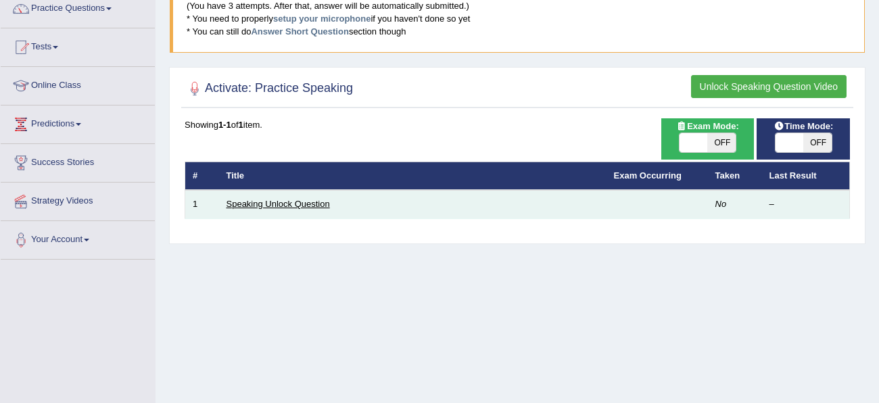
click at [299, 199] on link "Speaking Unlock Question" at bounding box center [278, 204] width 103 height 10
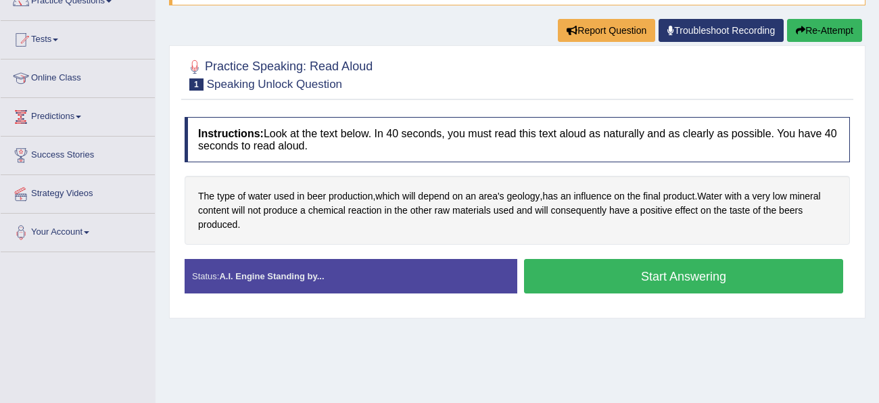
click at [714, 278] on button "Start Answering" at bounding box center [683, 276] width 319 height 34
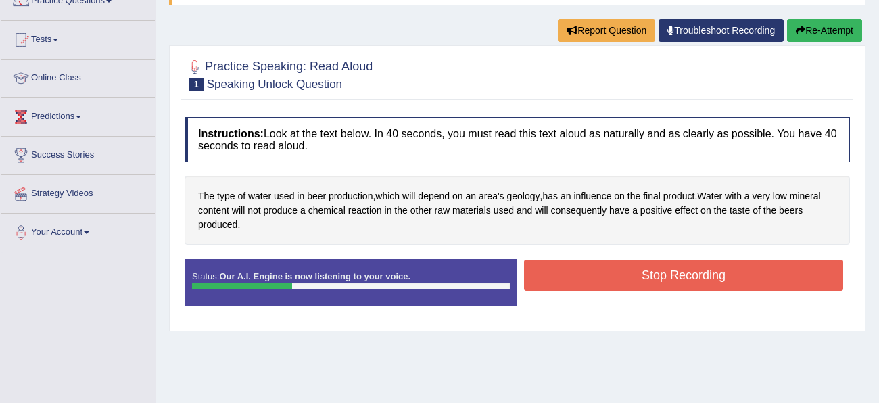
click at [714, 278] on button "Stop Recording" at bounding box center [683, 275] width 319 height 31
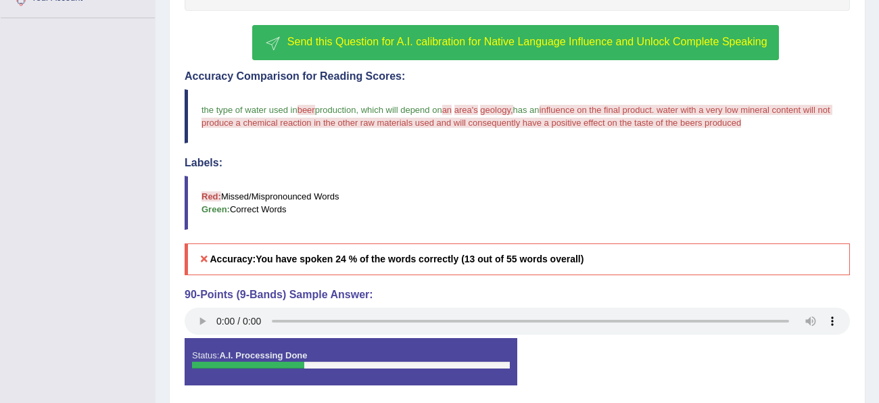
scroll to position [358, 0]
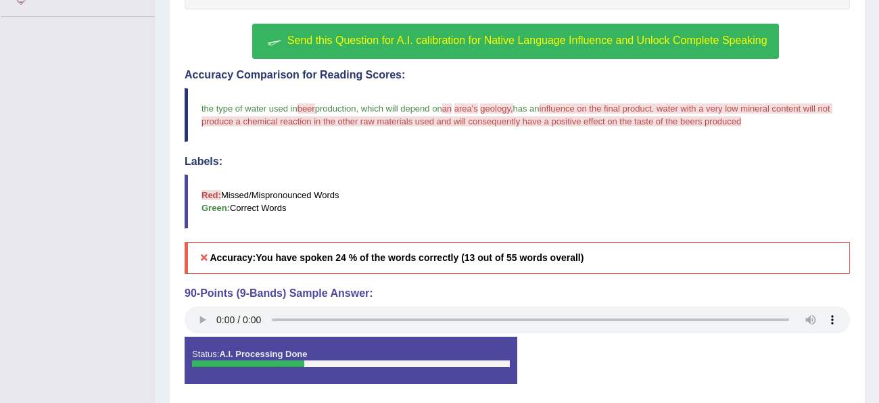
click at [346, 45] on span "Send this Question for A.I. calibration for Native Language Influence and Unloc…" at bounding box center [527, 39] width 480 height 11
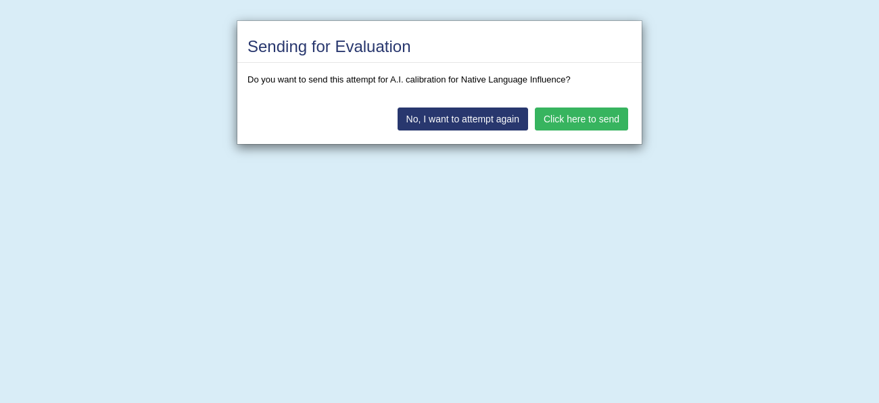
click at [582, 115] on button "Click here to send" at bounding box center [581, 119] width 93 height 23
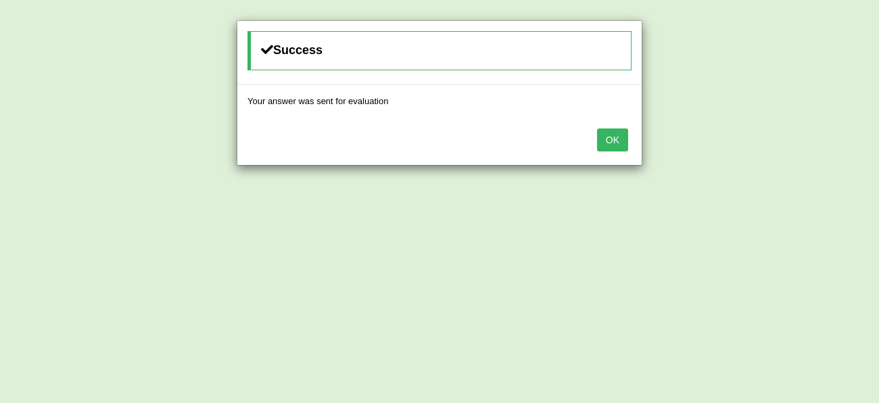
click at [613, 137] on button "OK" at bounding box center [612, 139] width 31 height 23
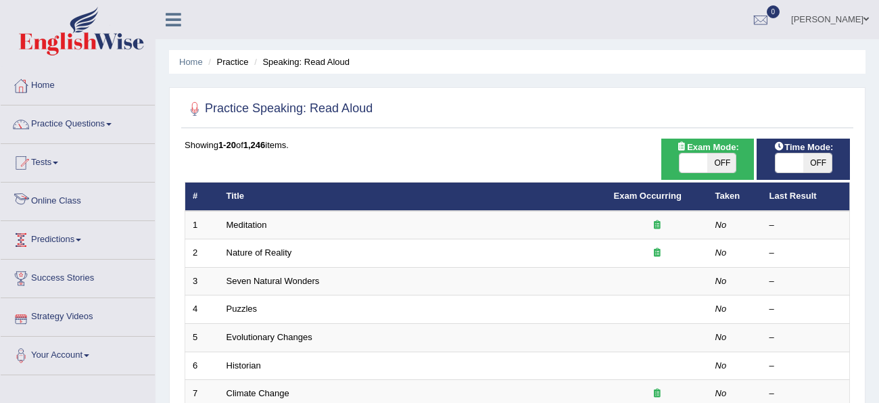
click at [78, 207] on link "Online Class" at bounding box center [78, 200] width 154 height 34
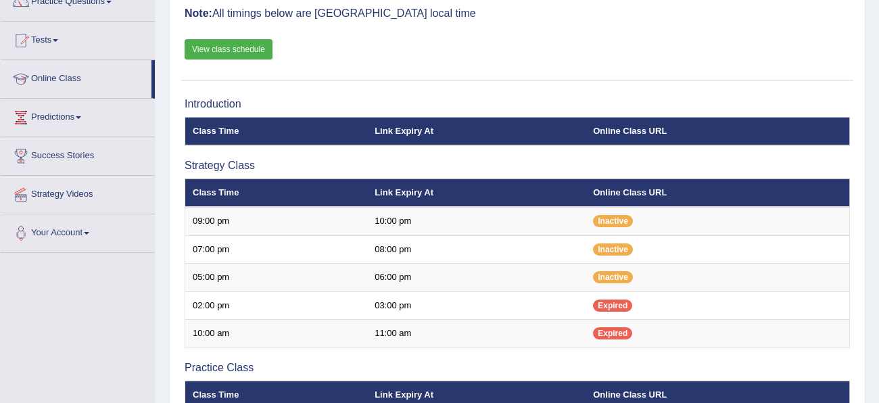
scroll to position [125, 0]
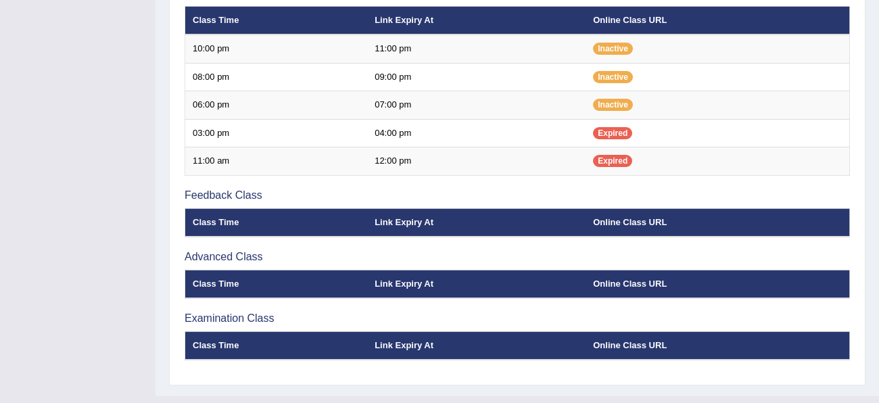
scroll to position [524, 0]
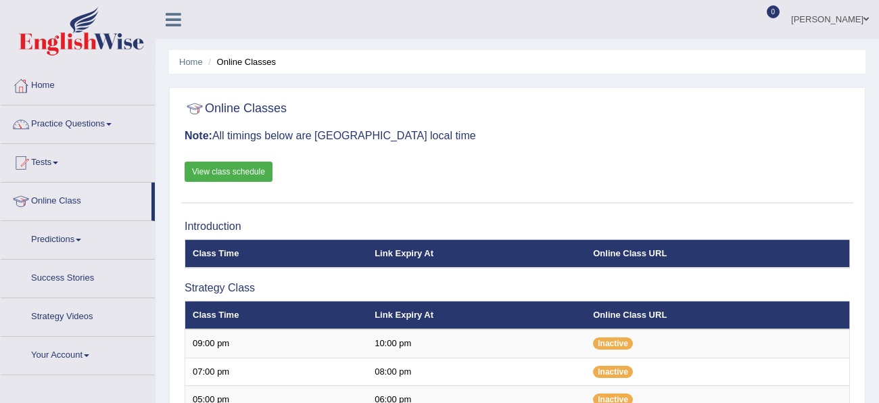
click at [220, 162] on link "View class schedule" at bounding box center [229, 172] width 88 height 20
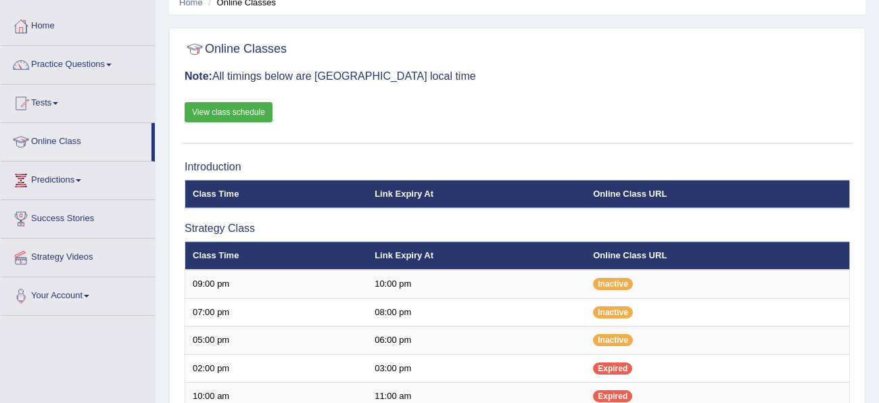
scroll to position [60, 0]
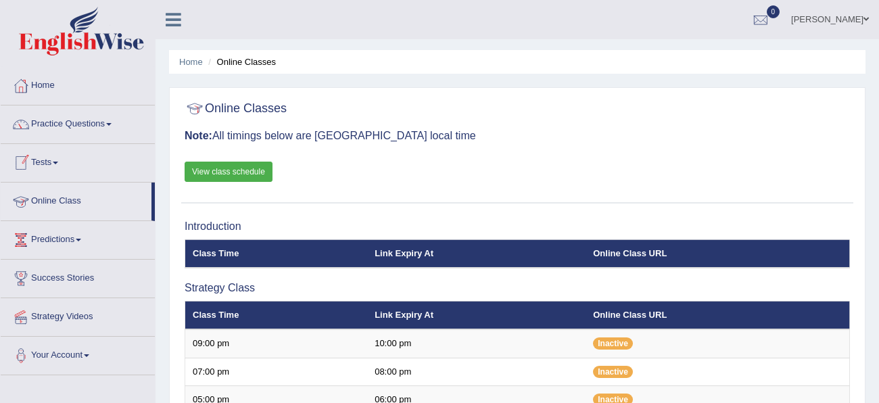
click at [68, 198] on link "Online Class" at bounding box center [76, 200] width 151 height 34
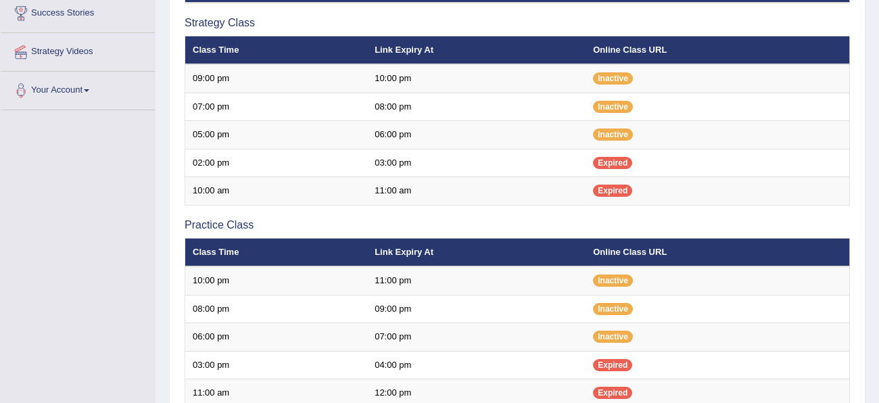
scroll to position [237, 0]
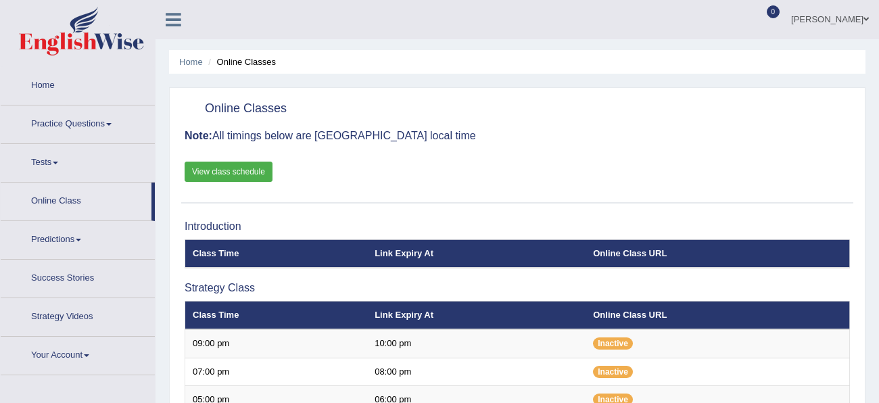
scroll to position [45, 0]
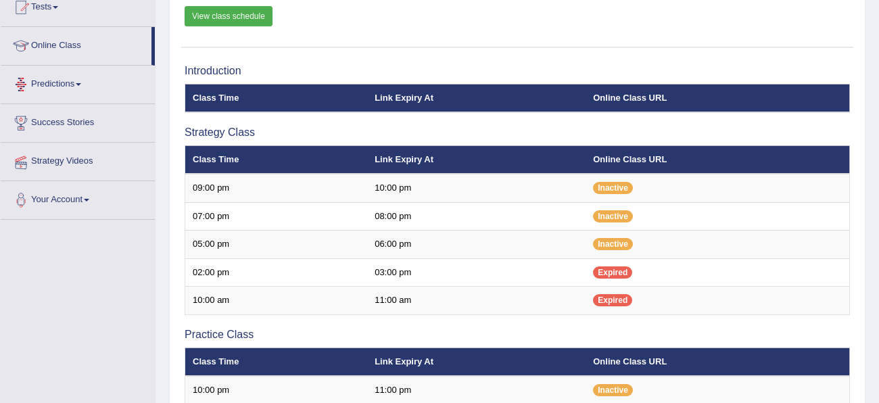
scroll to position [160, 0]
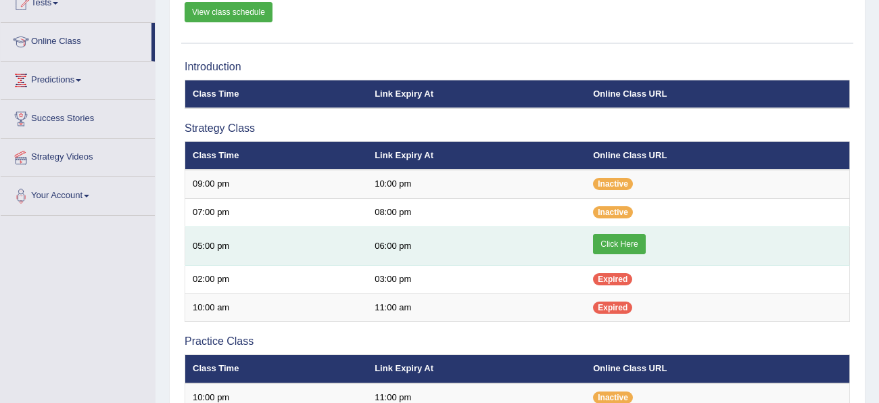
click at [615, 243] on link "Click Here" at bounding box center [619, 244] width 52 height 20
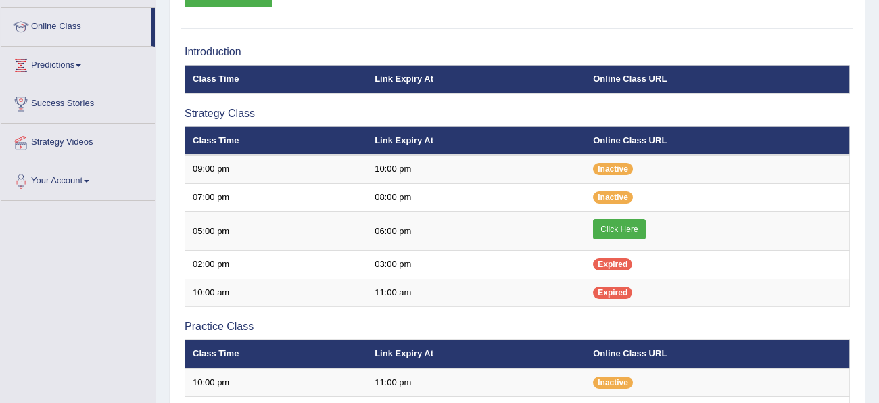
scroll to position [174, 0]
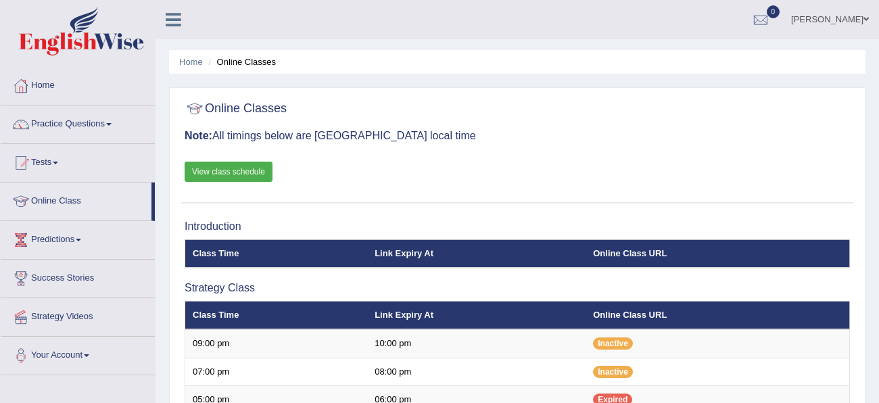
click at [53, 81] on link "Home" at bounding box center [78, 84] width 154 height 34
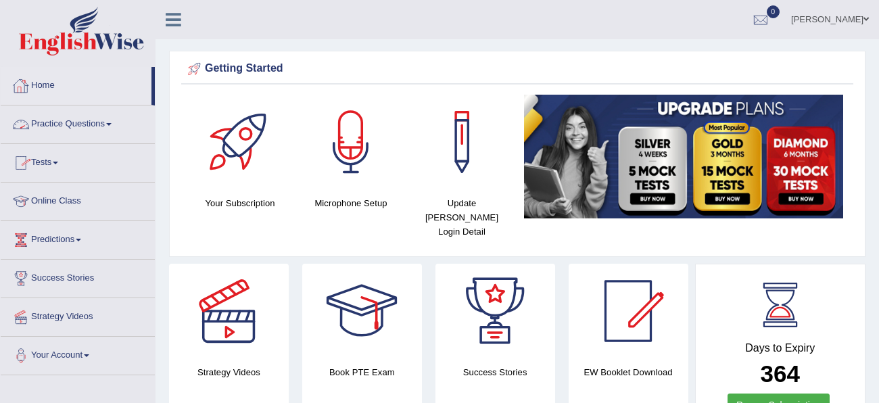
click at [71, 122] on link "Practice Questions" at bounding box center [78, 122] width 154 height 34
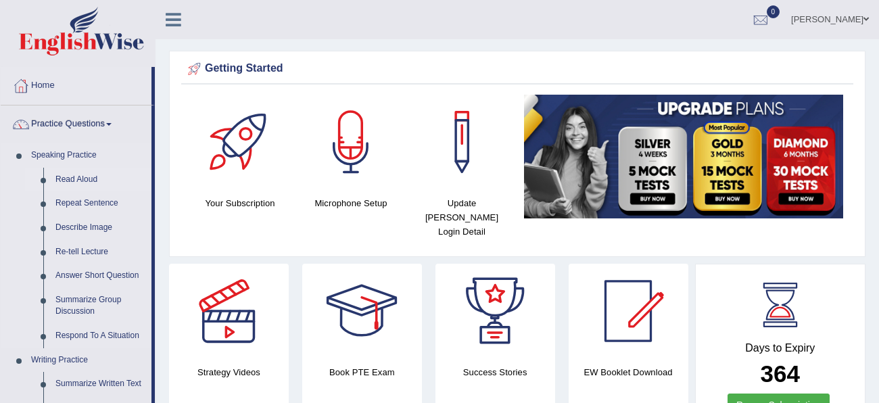
click at [76, 182] on link "Read Aloud" at bounding box center [100, 180] width 102 height 24
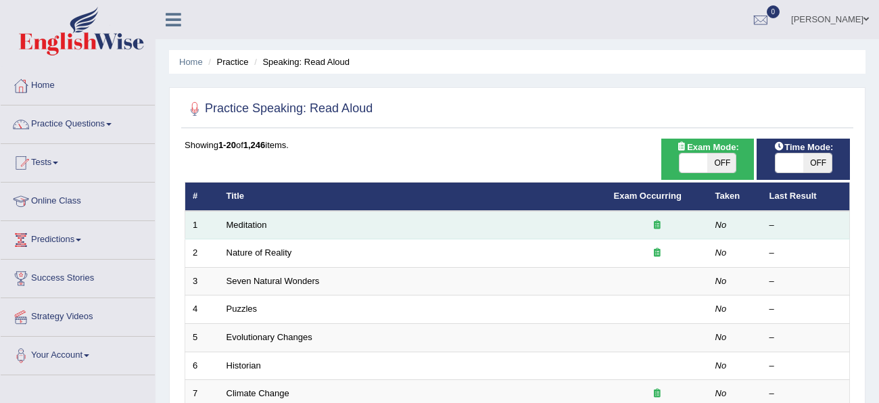
click at [479, 220] on td "Meditation" at bounding box center [412, 225] width 387 height 28
click at [239, 229] on link "Meditation" at bounding box center [247, 225] width 41 height 10
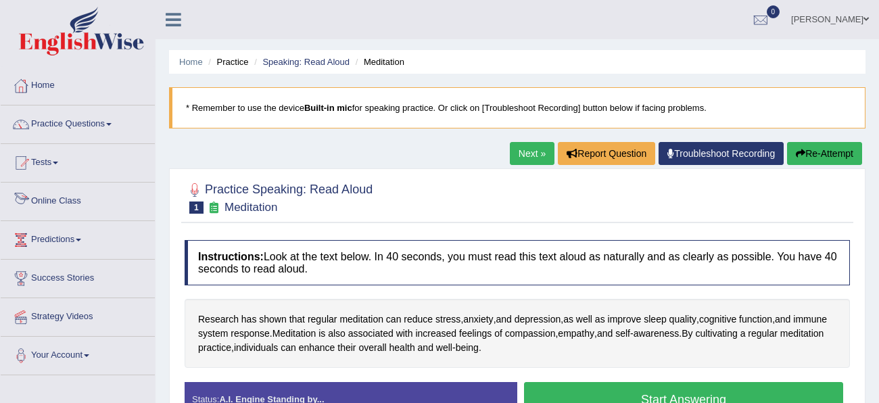
click at [81, 202] on link "Online Class" at bounding box center [78, 200] width 154 height 34
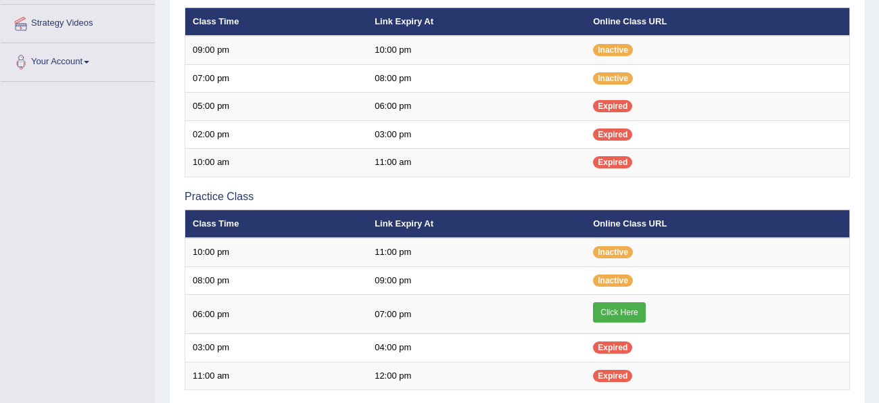
scroll to position [296, 0]
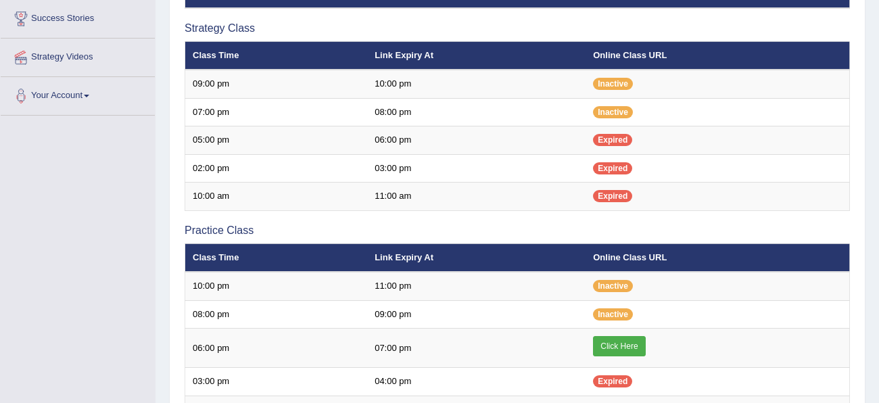
scroll to position [307, 0]
